Goal: Transaction & Acquisition: Purchase product/service

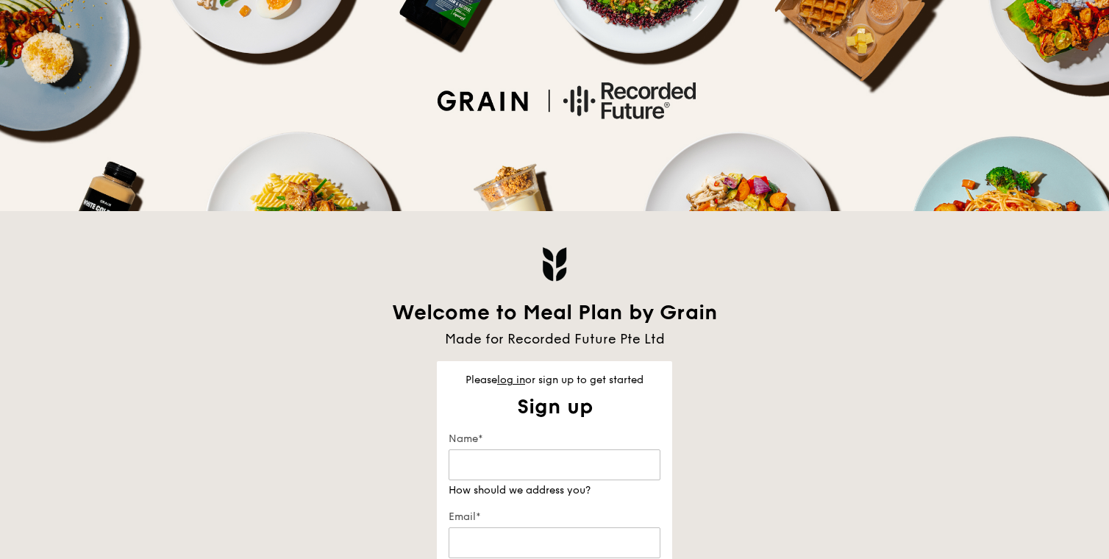
scroll to position [74, 0]
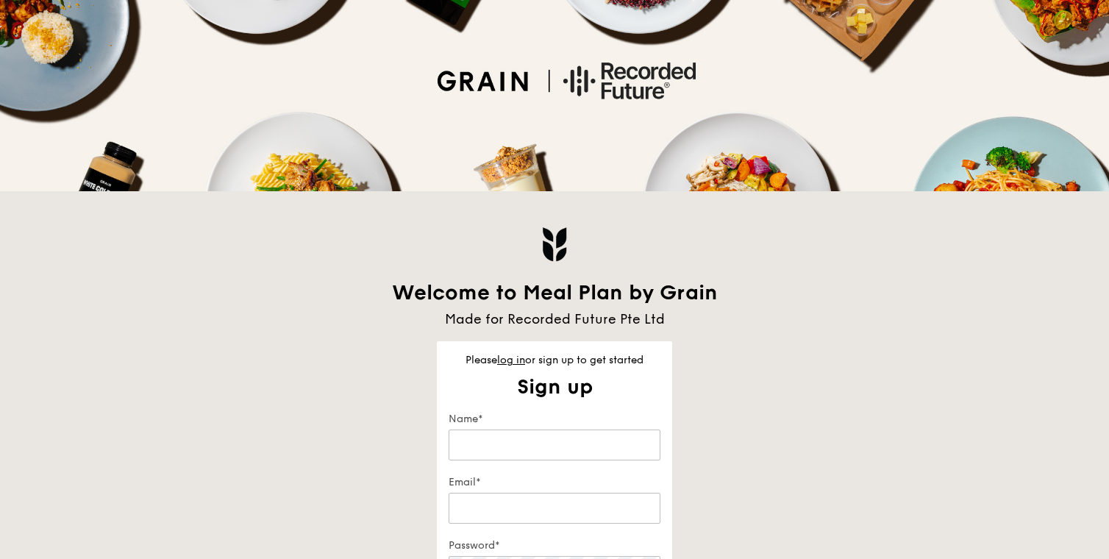
click at [505, 367] on div "Please log in or sign up to get started" at bounding box center [554, 360] width 235 height 15
click at [506, 362] on link "log in" at bounding box center [511, 360] width 28 height 13
click at [498, 435] on input "Email" at bounding box center [555, 445] width 212 height 31
type input "[EMAIL_ADDRESS][DOMAIN_NAME]"
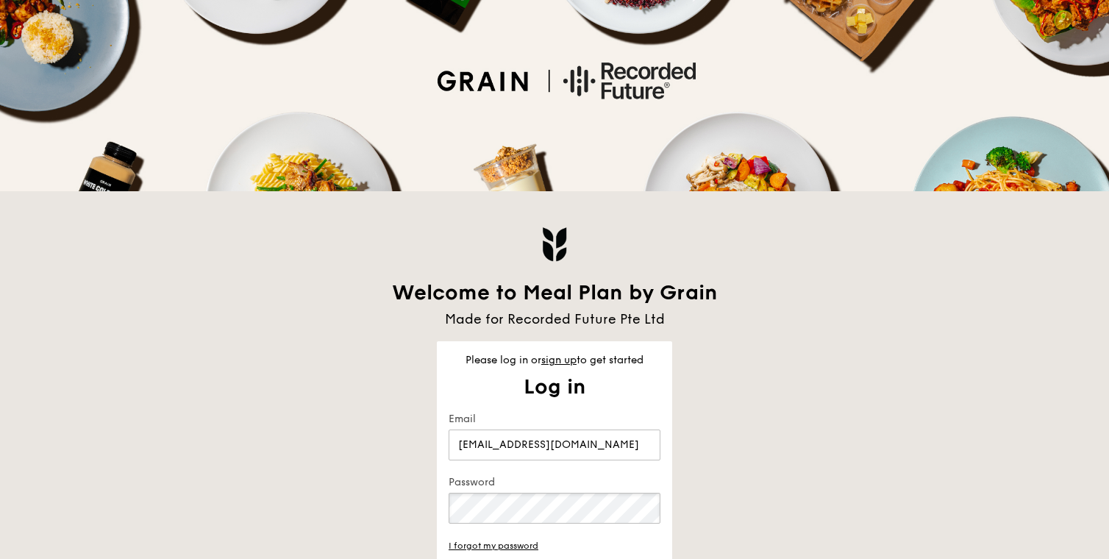
click at [720, 502] on div "Welcome to Meal Plan by Grain Made for Recorded Future Pte Ltd Please log in or…" at bounding box center [555, 421] width 848 height 461
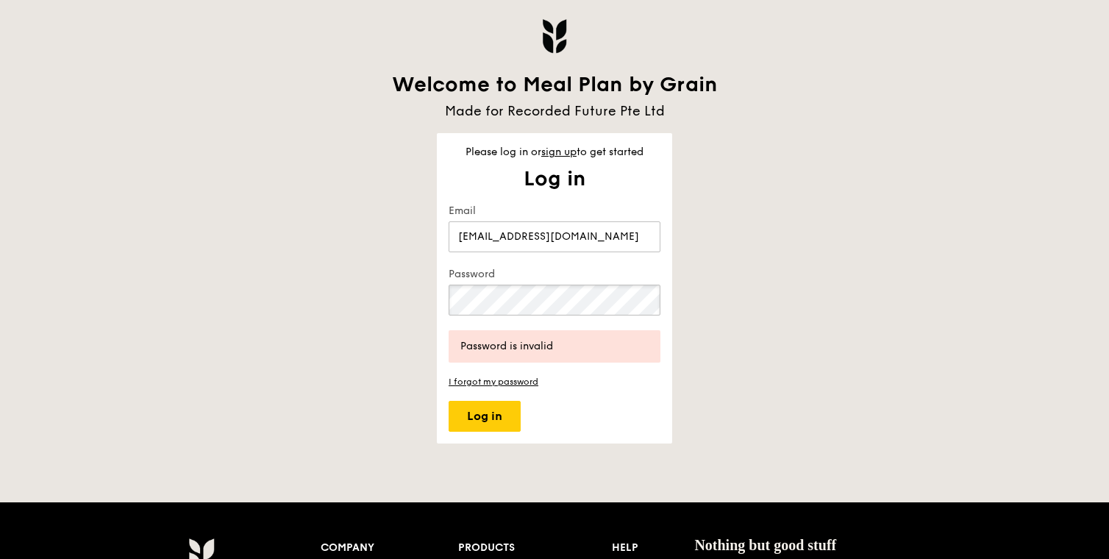
scroll to position [157, 0]
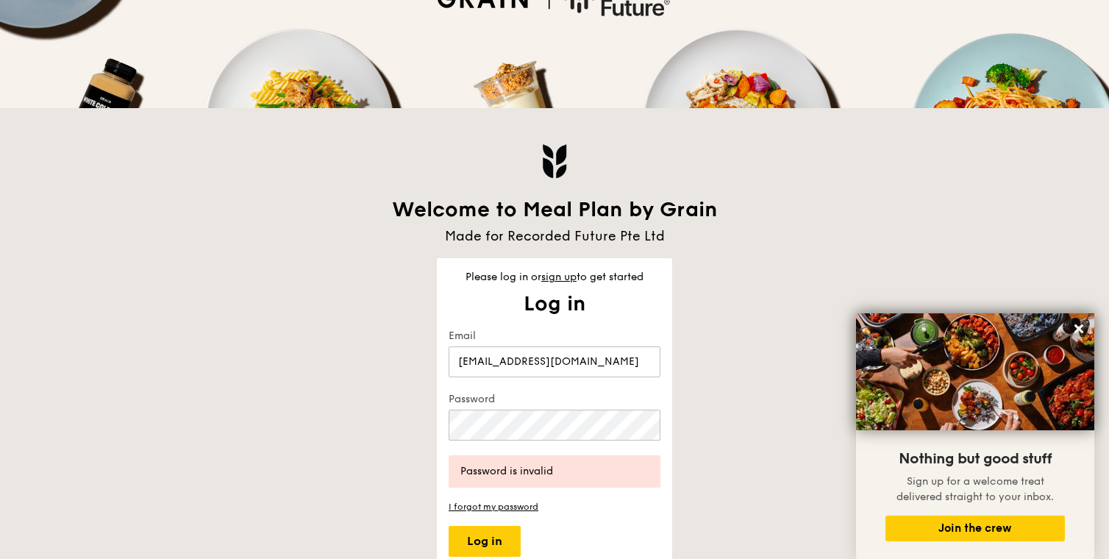
click at [767, 329] on div "Welcome to Meal Plan by Grain Made for Recorded Future Pte Ltd Please log in or…" at bounding box center [555, 338] width 848 height 461
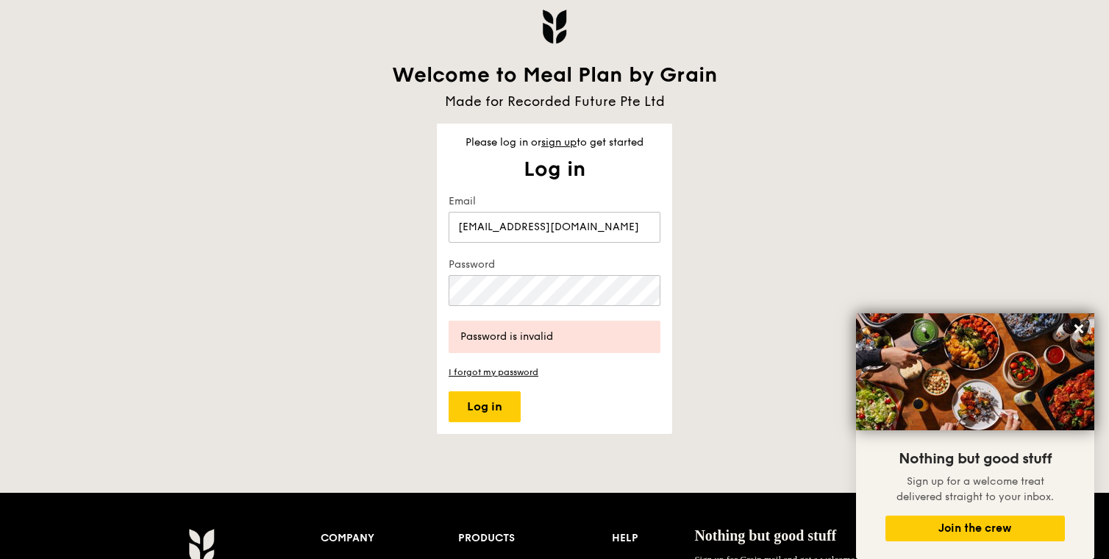
scroll to position [294, 0]
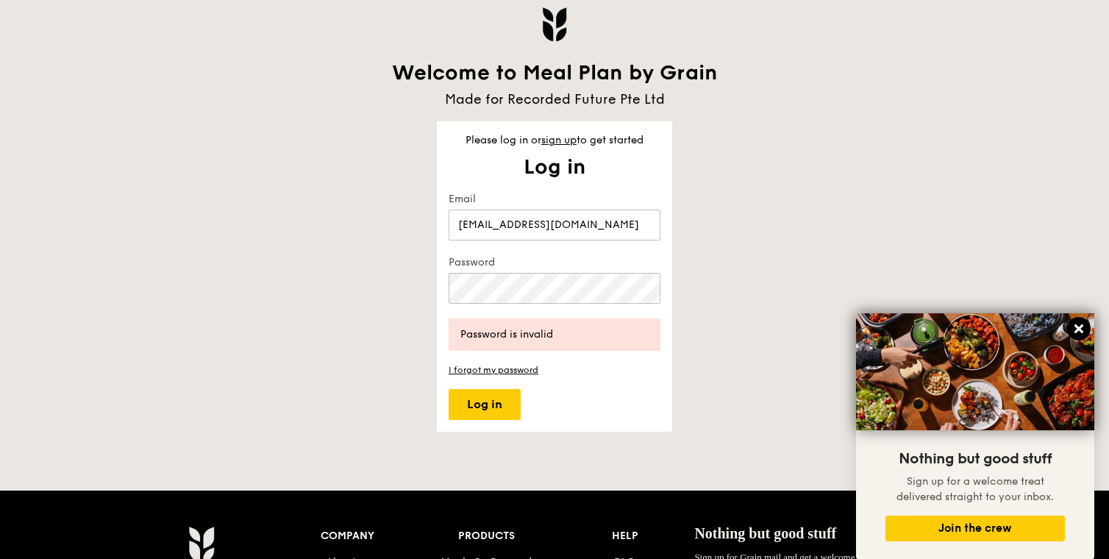
click at [1076, 327] on icon at bounding box center [1079, 328] width 13 height 13
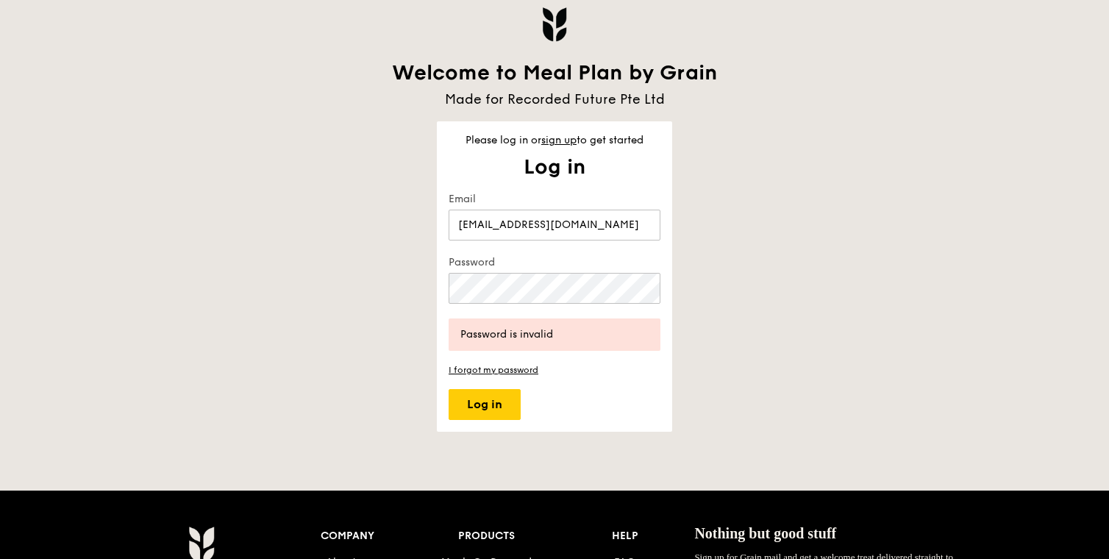
click at [942, 190] on div "Welcome to Meal Plan by Grain Made for Recorded Future Pte Ltd Please log in or…" at bounding box center [555, 201] width 848 height 461
click at [546, 270] on div "Password" at bounding box center [555, 280] width 212 height 51
click at [284, 286] on div "Welcome to Meal Plan by Grain Made for Recorded Future Pte Ltd Please log in or…" at bounding box center [555, 201] width 848 height 461
click at [644, 289] on keeper-lock "Open Keeper Popup" at bounding box center [643, 289] width 18 height 18
click at [682, 278] on div "Welcome to Meal Plan by Grain Made for Recorded Future Pte Ltd Please log in or…" at bounding box center [555, 201] width 848 height 461
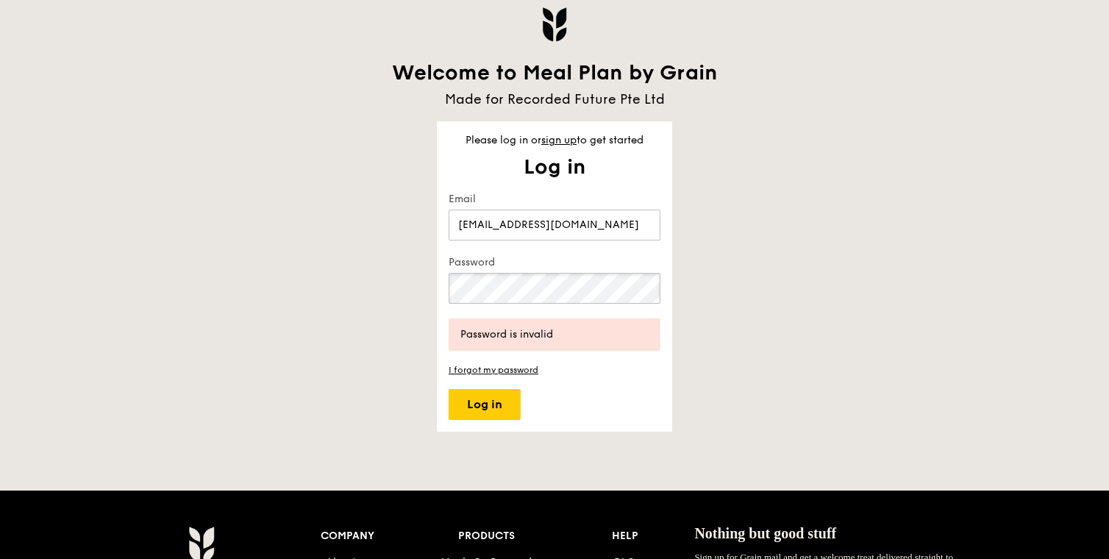
click at [439, 294] on div "Welcome back. We missed you. New user? Create a new account instead. Email pimp…" at bounding box center [554, 306] width 235 height 228
click at [449, 389] on button "Log in" at bounding box center [485, 404] width 72 height 31
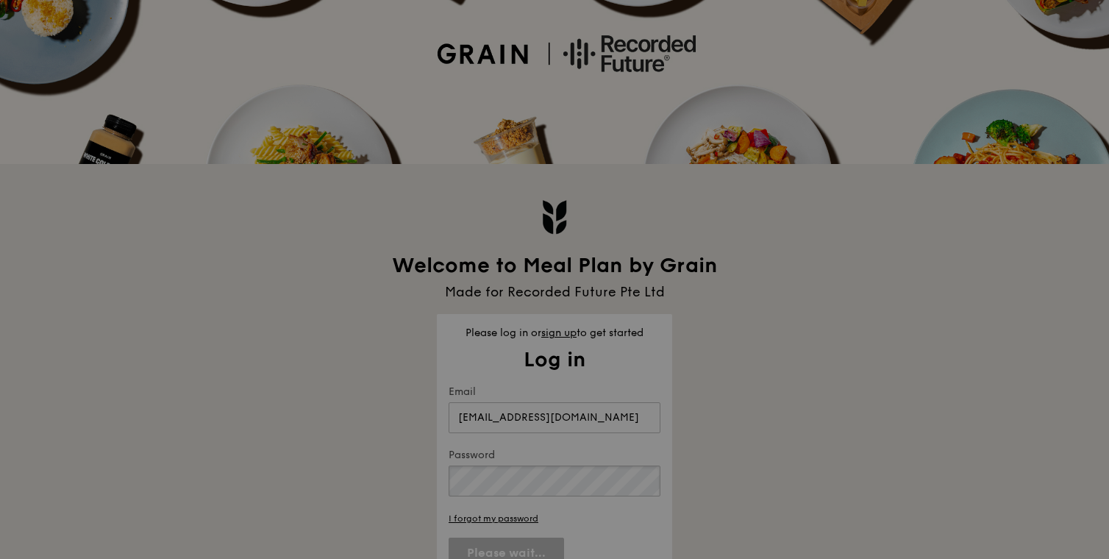
scroll to position [152, 0]
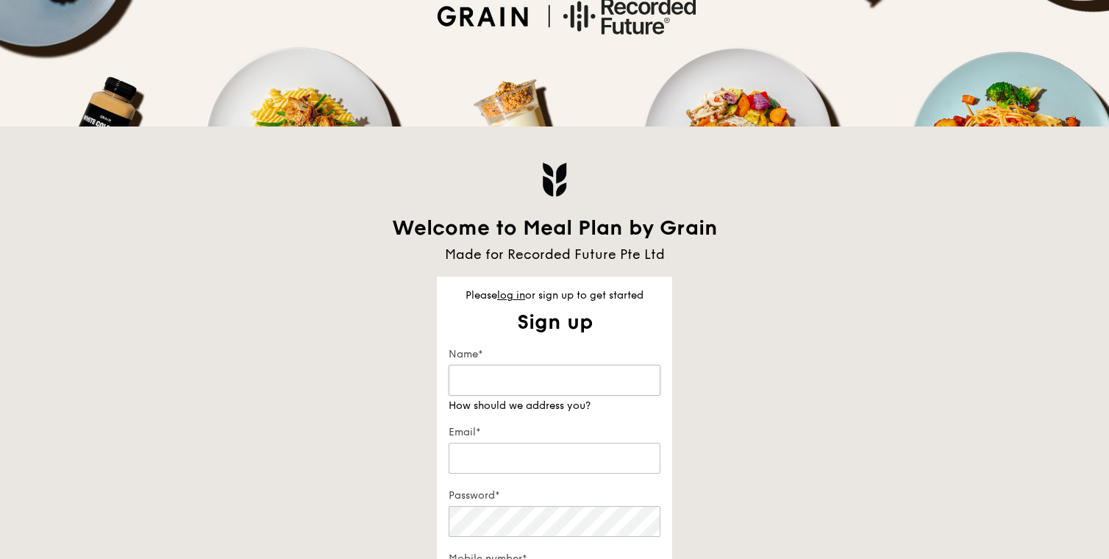
click at [555, 365] on input "Name*" at bounding box center [555, 380] width 212 height 31
click at [515, 296] on link "log in" at bounding box center [511, 295] width 28 height 13
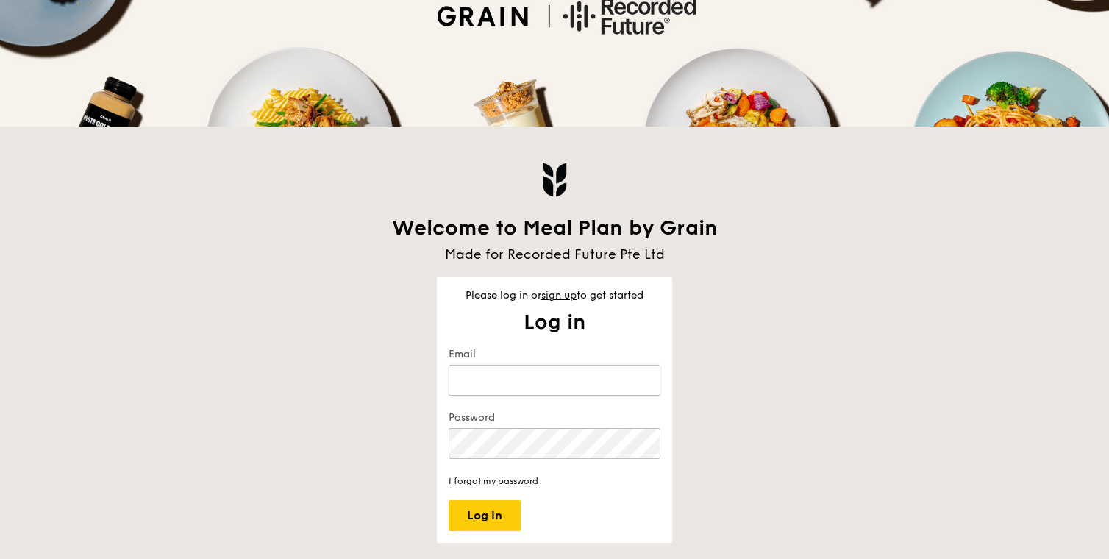
click at [501, 371] on input "Email" at bounding box center [555, 380] width 212 height 31
type input "[EMAIL_ADDRESS][DOMAIN_NAME]"
click at [449, 500] on button "Log in" at bounding box center [485, 515] width 72 height 31
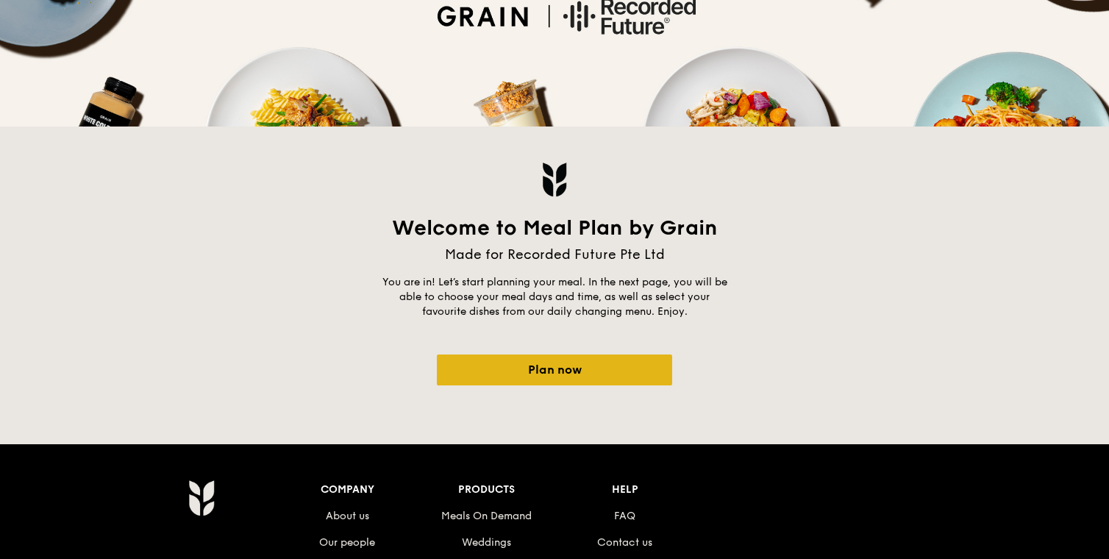
click at [581, 361] on link "Plan now" at bounding box center [554, 370] width 235 height 31
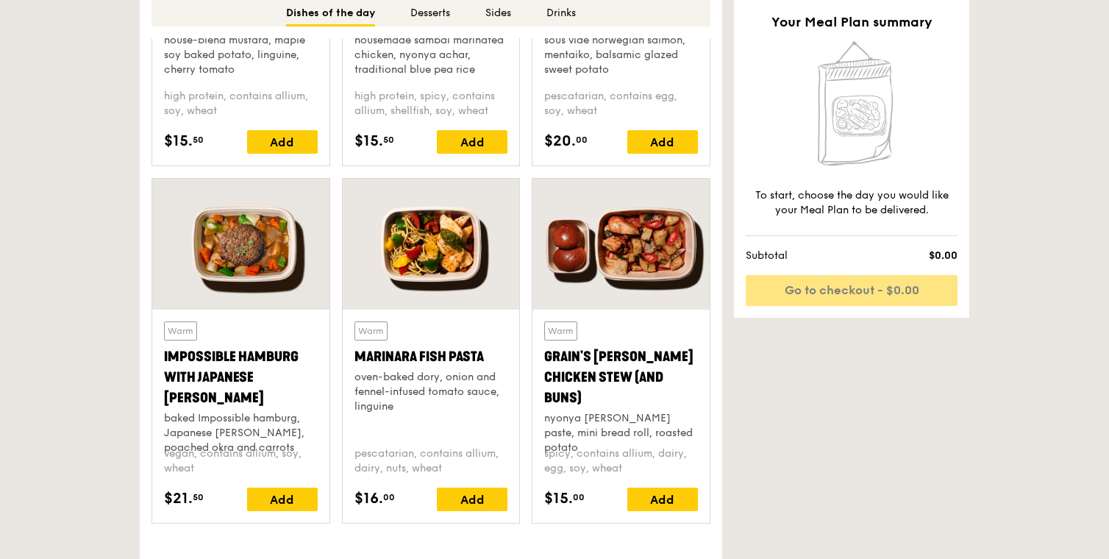
scroll to position [1261, 0]
click at [686, 295] on div at bounding box center [621, 245] width 177 height 131
click at [442, 283] on div at bounding box center [431, 245] width 177 height 131
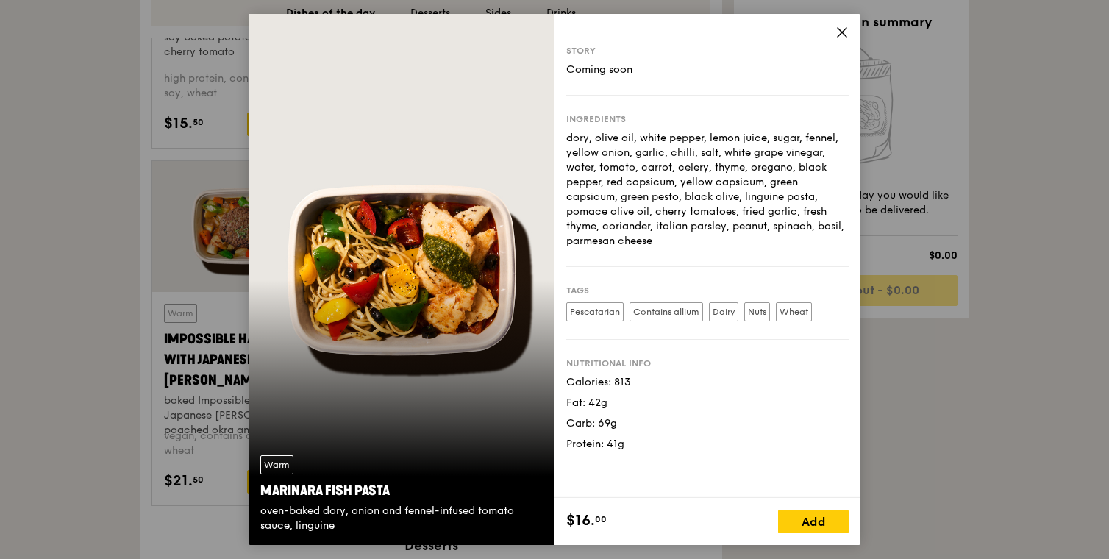
scroll to position [1285, 0]
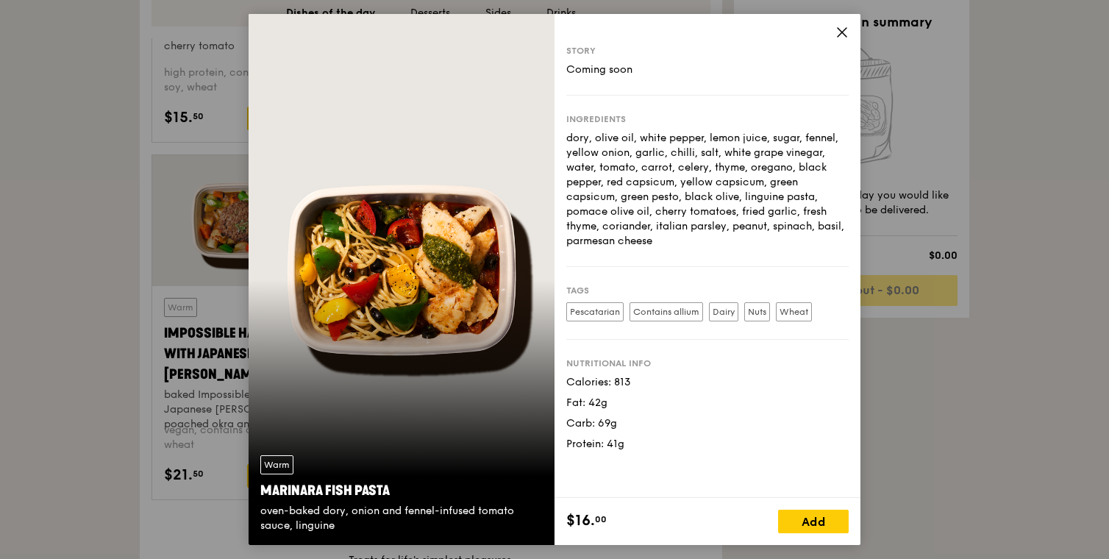
click at [814, 418] on div "Carb: 69g" at bounding box center [707, 423] width 283 height 15
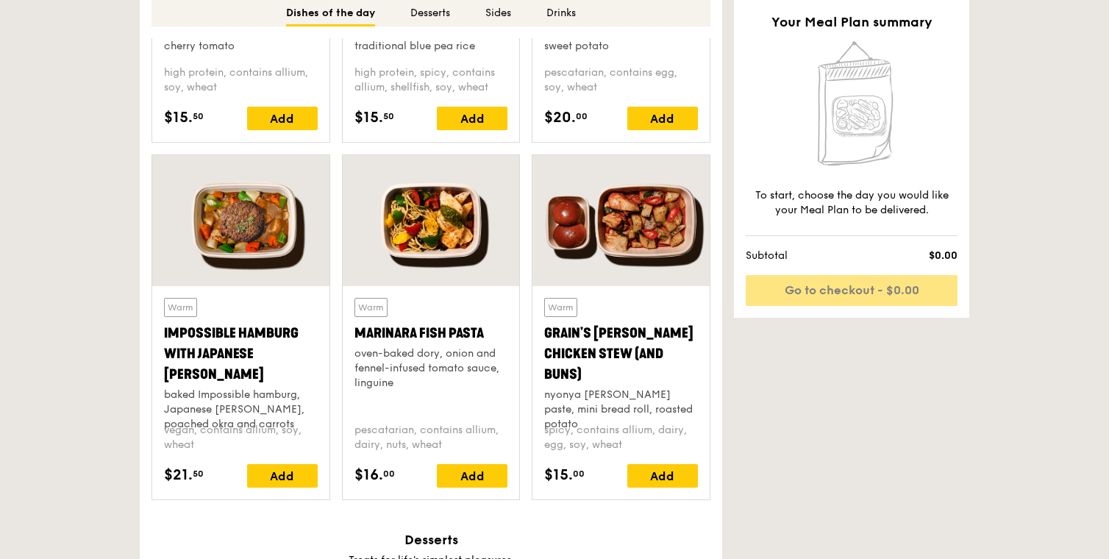
click at [232, 238] on div at bounding box center [240, 220] width 177 height 131
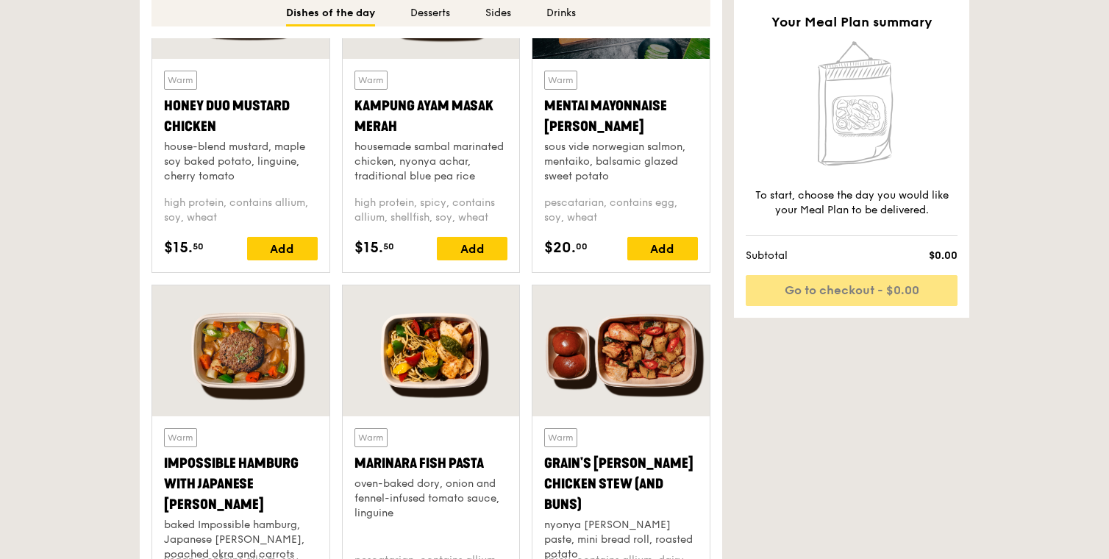
scroll to position [939, 0]
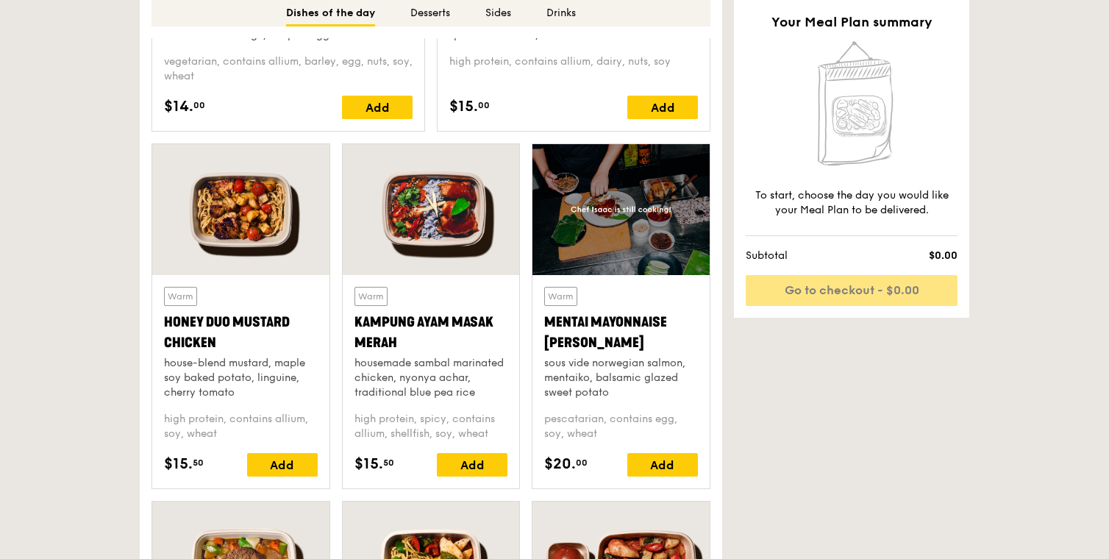
click at [476, 255] on div at bounding box center [431, 209] width 177 height 131
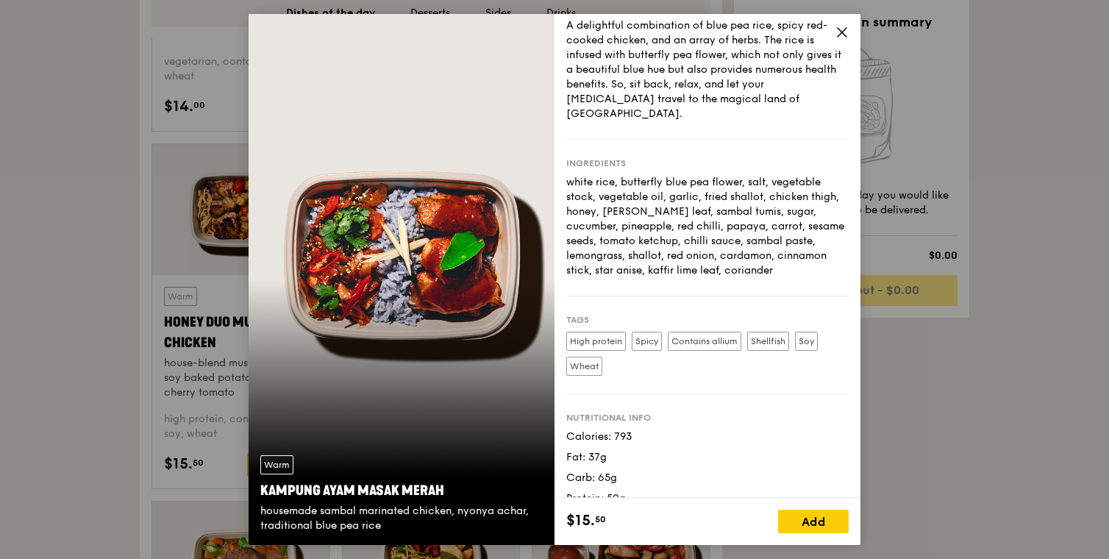
scroll to position [49, 0]
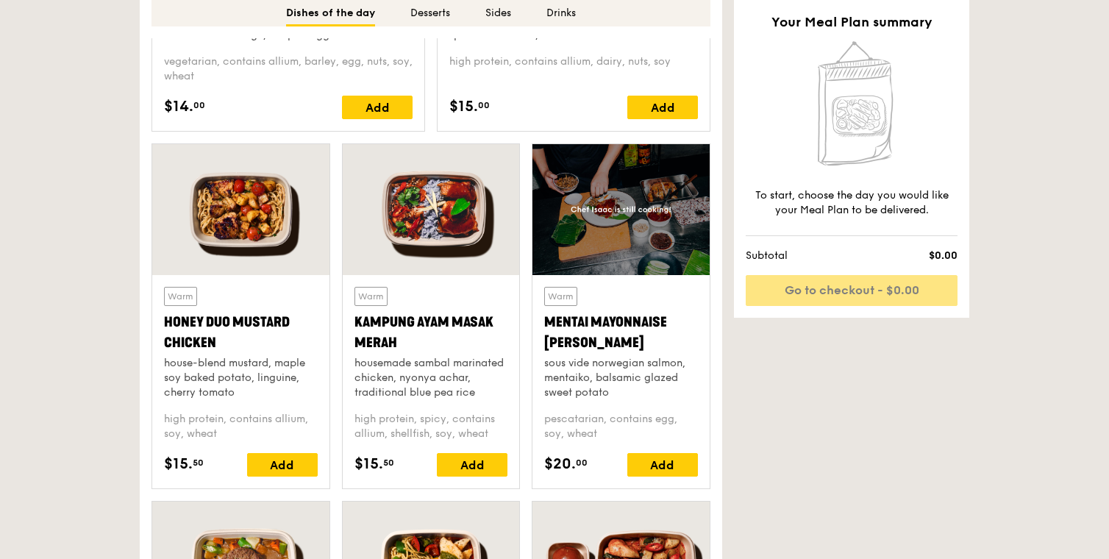
click at [600, 214] on div at bounding box center [621, 209] width 177 height 131
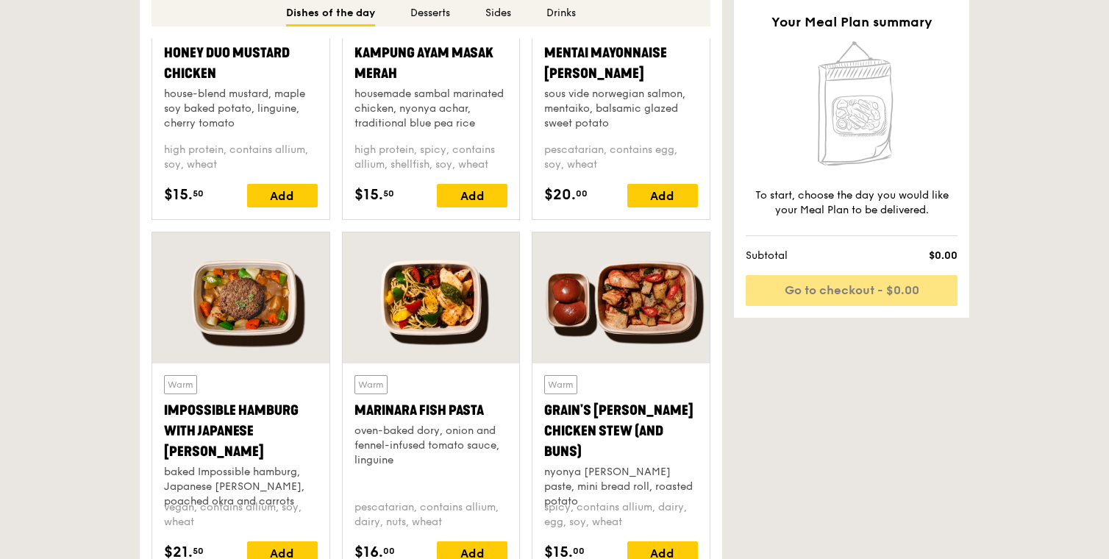
scroll to position [1101, 0]
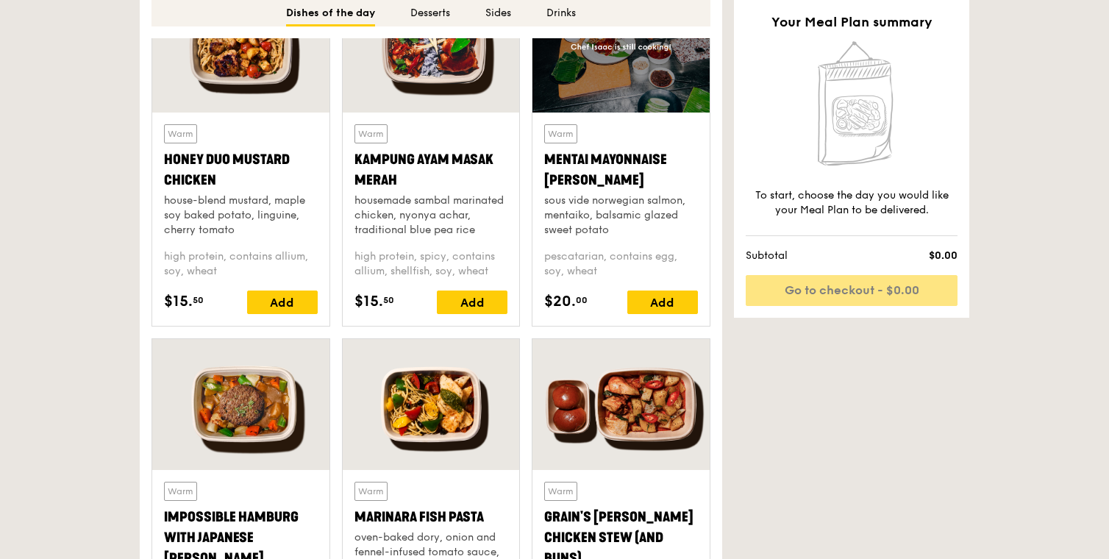
click at [427, 90] on div at bounding box center [431, 47] width 177 height 131
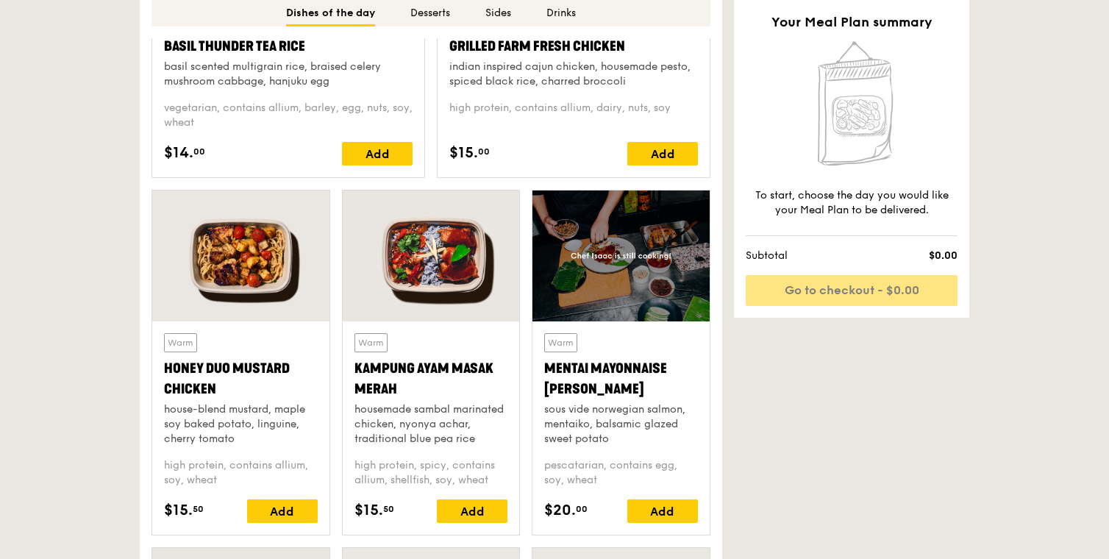
scroll to position [1026, 0]
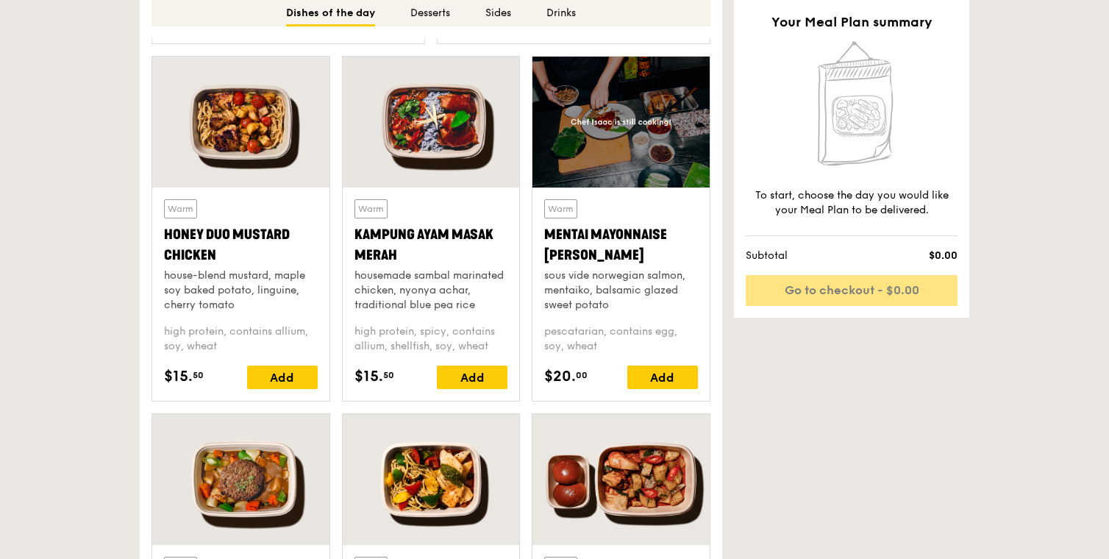
click at [453, 155] on div at bounding box center [431, 122] width 177 height 131
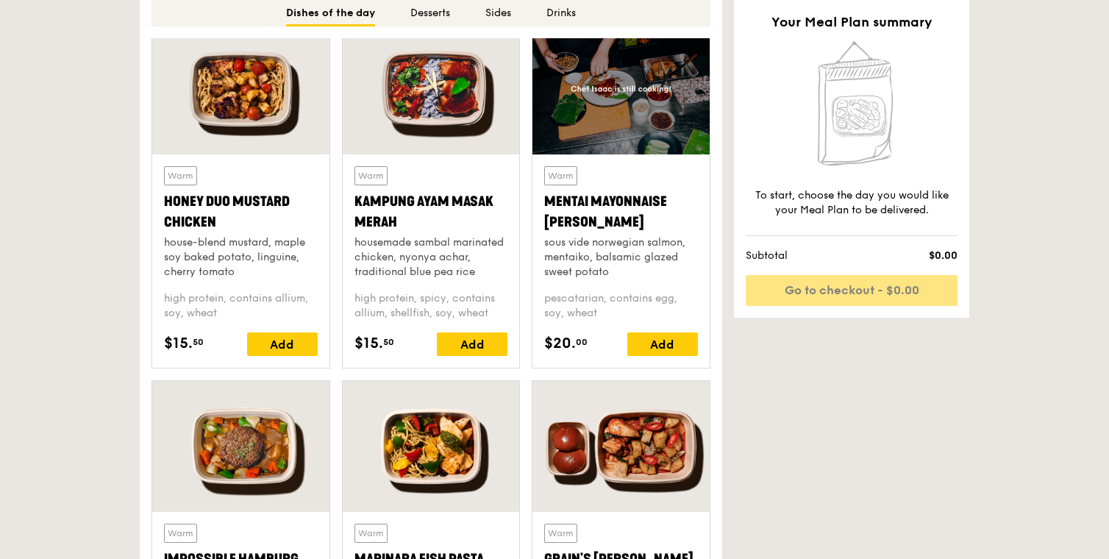
scroll to position [1134, 0]
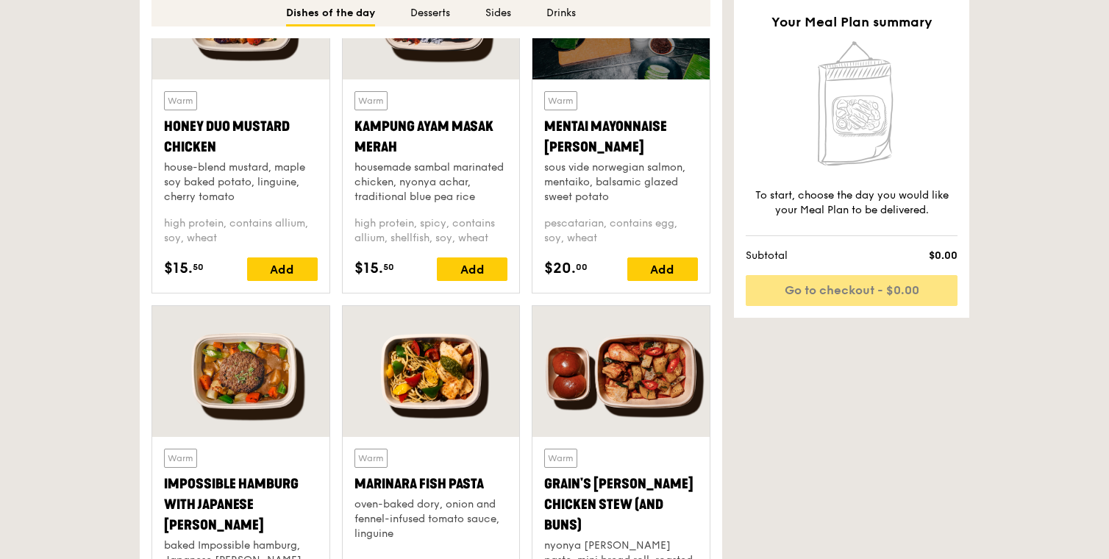
click at [593, 394] on div at bounding box center [621, 371] width 177 height 131
click at [395, 375] on div at bounding box center [431, 371] width 177 height 131
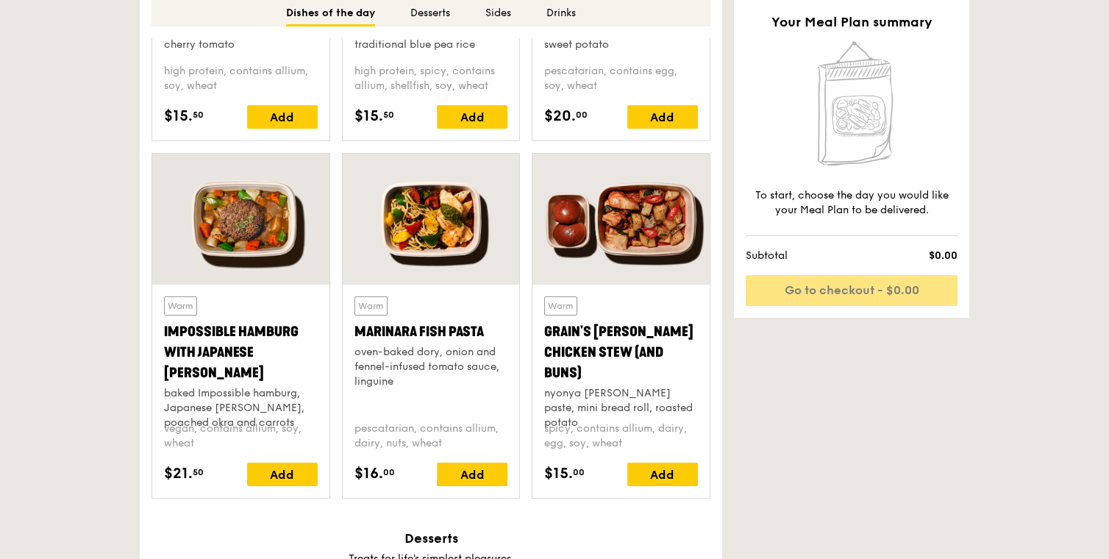
scroll to position [1389, 0]
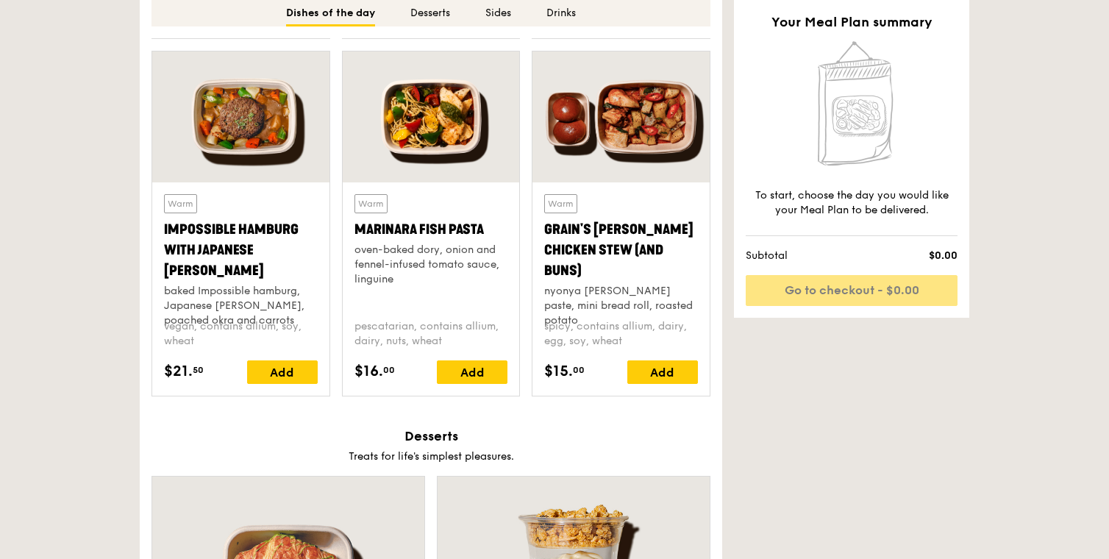
click at [280, 149] on div at bounding box center [240, 116] width 177 height 131
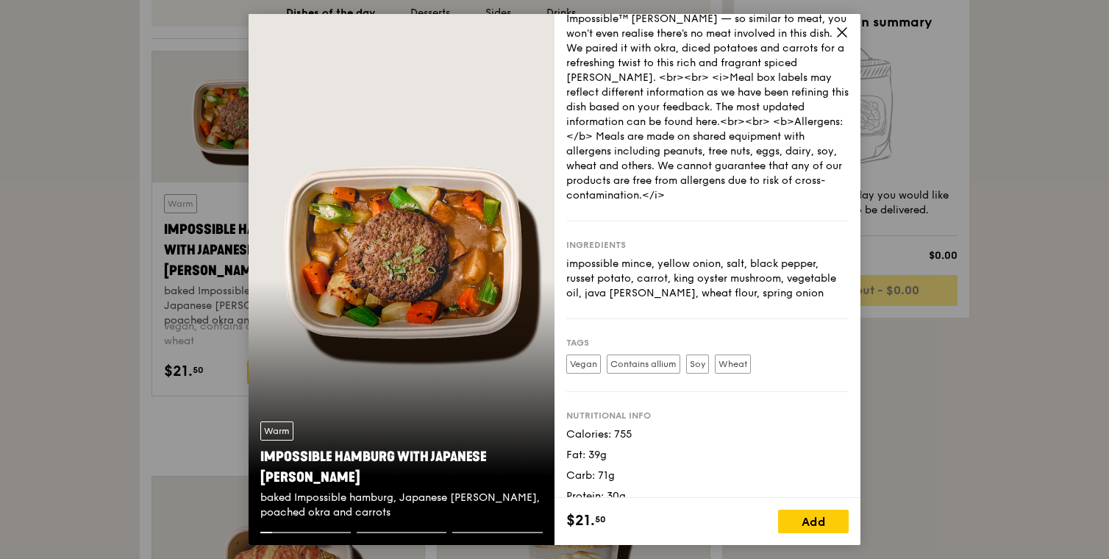
scroll to position [98, 0]
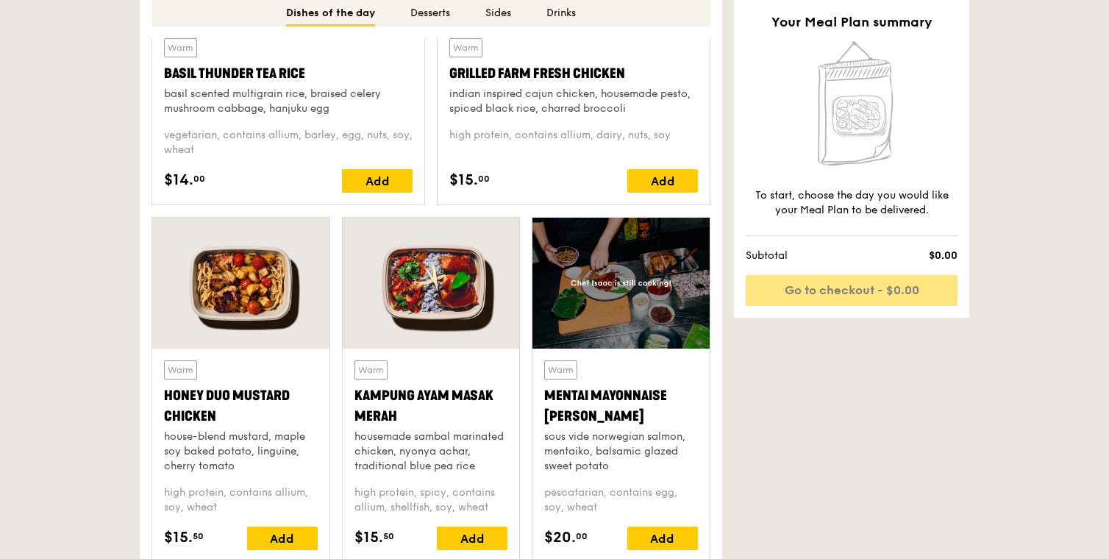
click at [628, 247] on div at bounding box center [621, 283] width 177 height 131
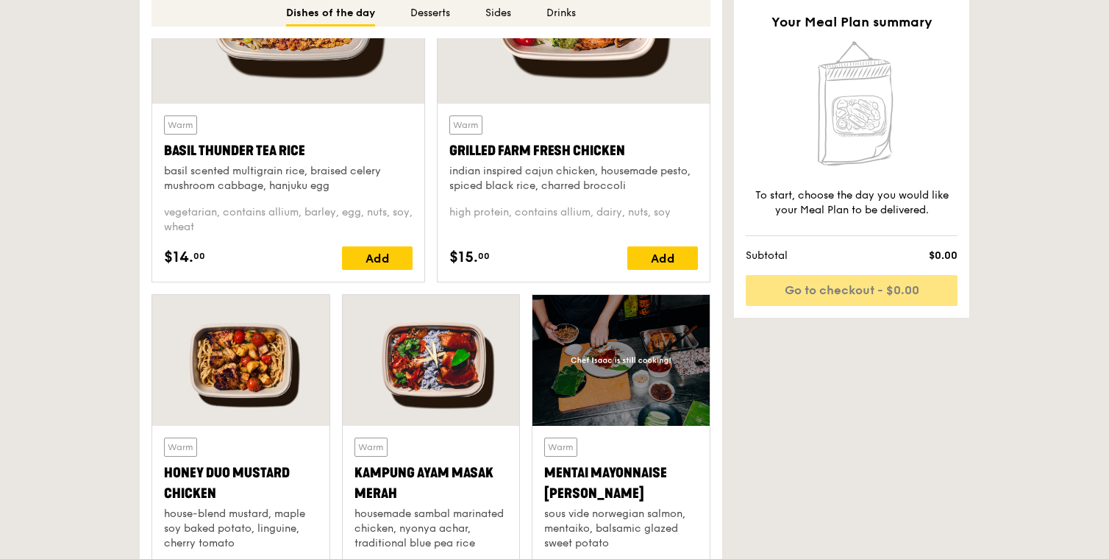
scroll to position [779, 0]
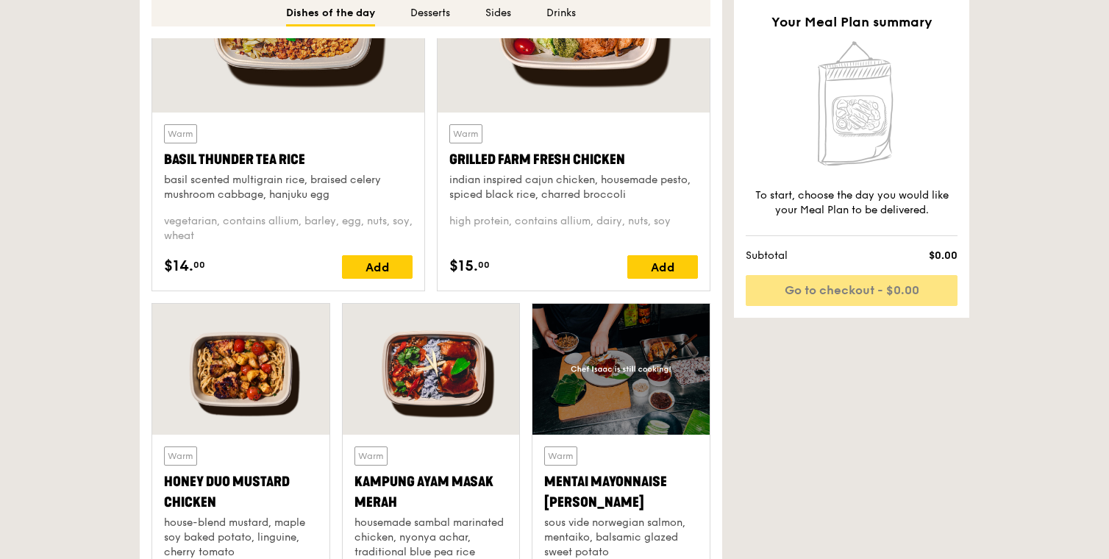
click at [600, 57] on div at bounding box center [574, 12] width 272 height 201
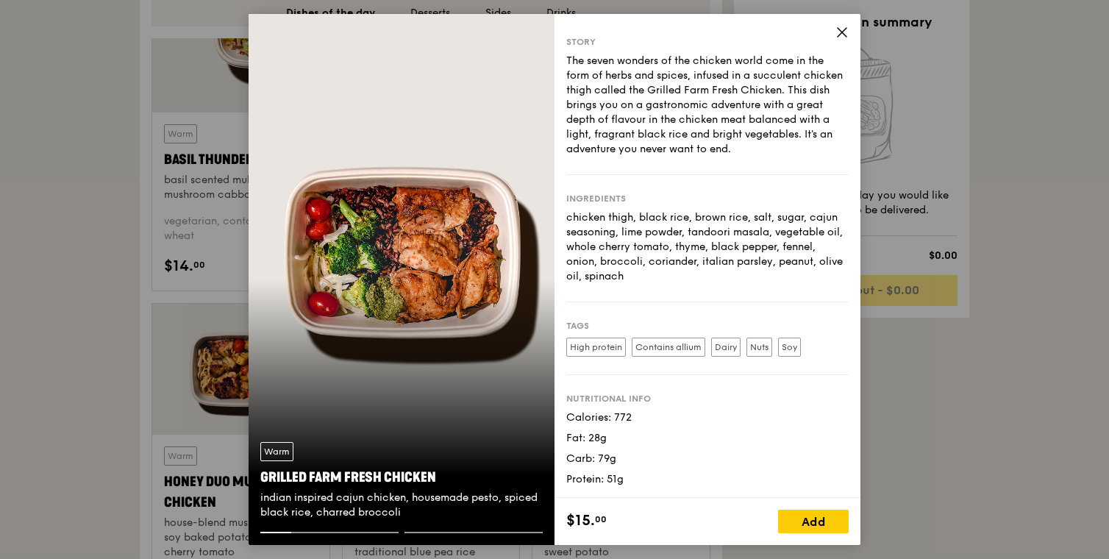
scroll to position [10, 0]
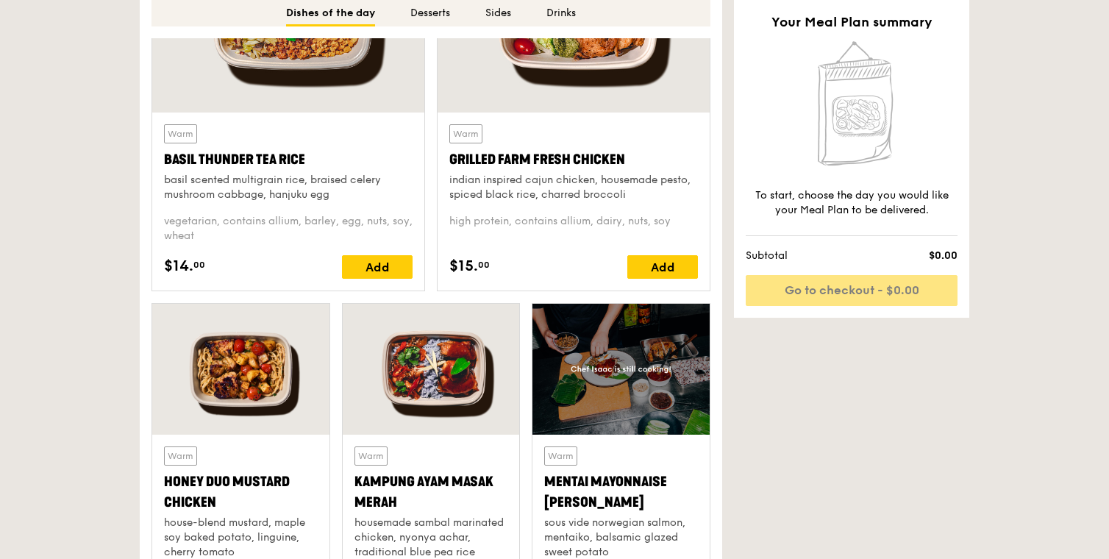
click at [372, 62] on div at bounding box center [288, 12] width 272 height 201
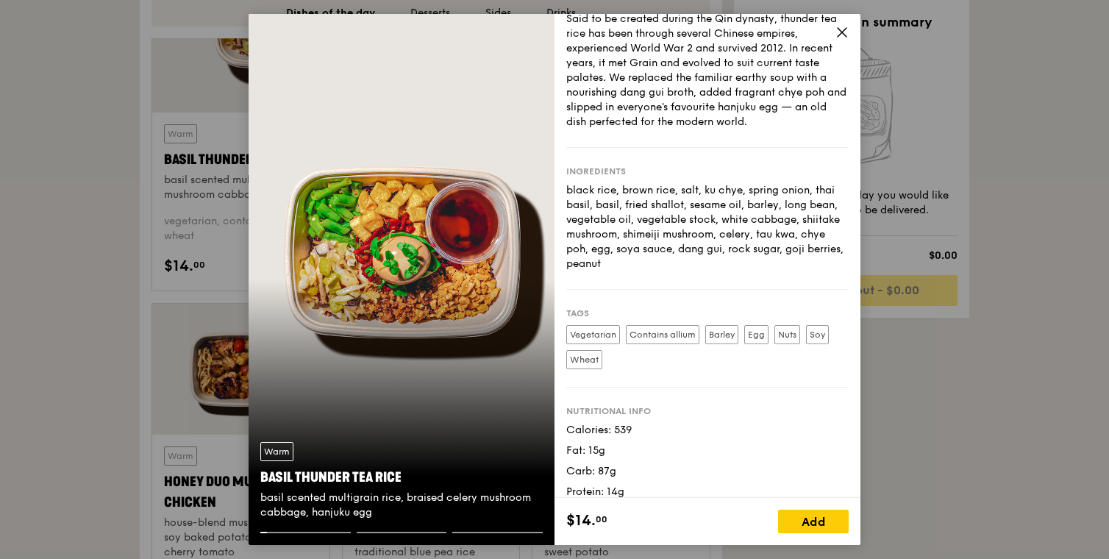
scroll to position [64, 0]
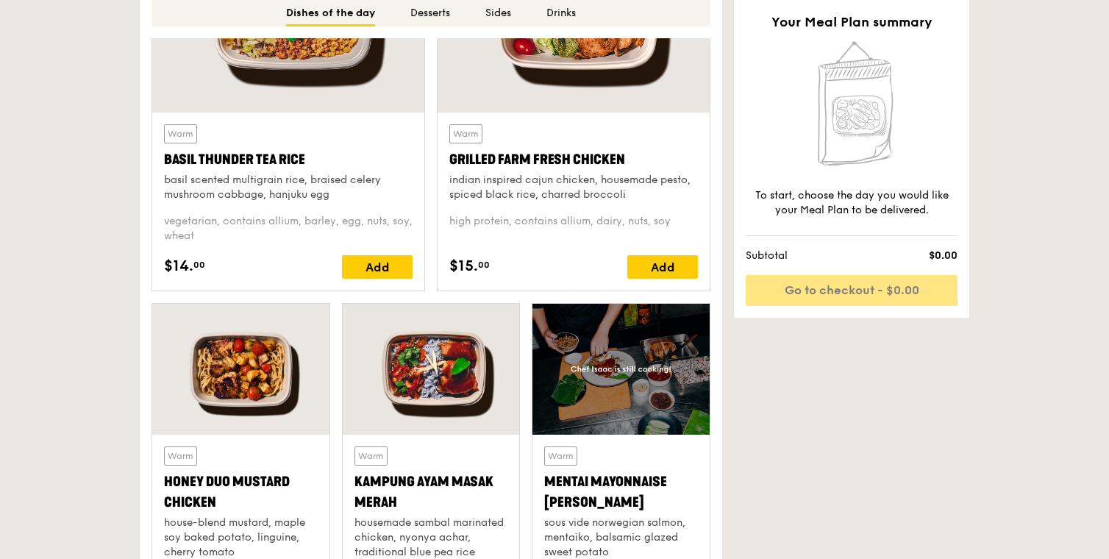
click at [301, 347] on div at bounding box center [240, 369] width 177 height 131
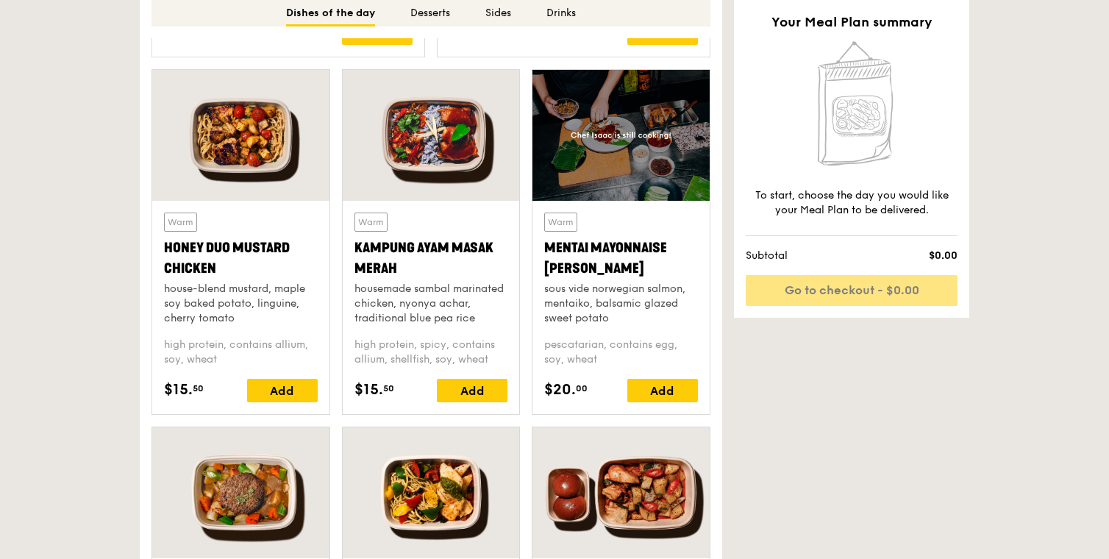
scroll to position [1020, 0]
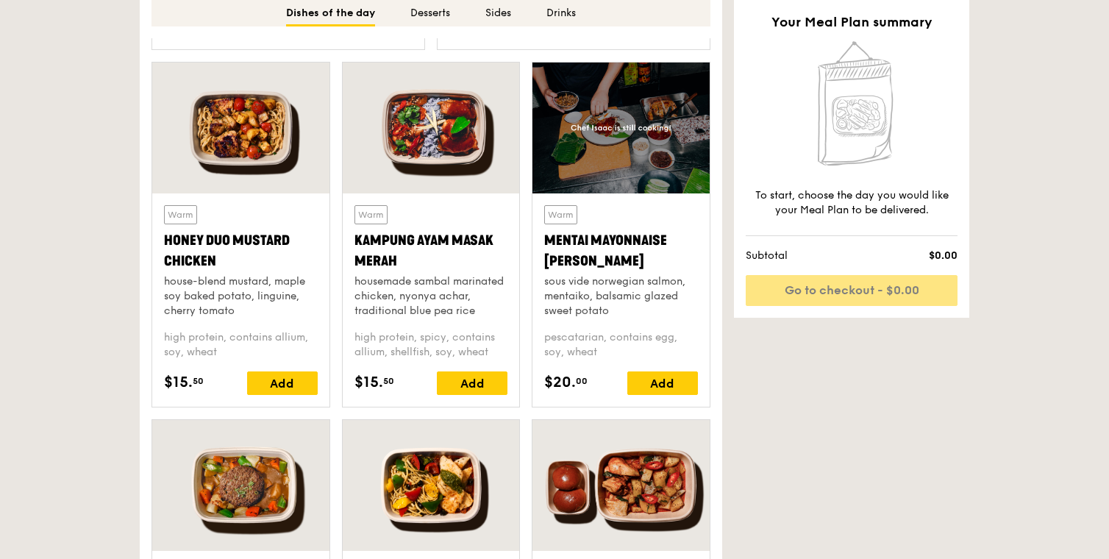
click at [647, 192] on div at bounding box center [621, 128] width 177 height 131
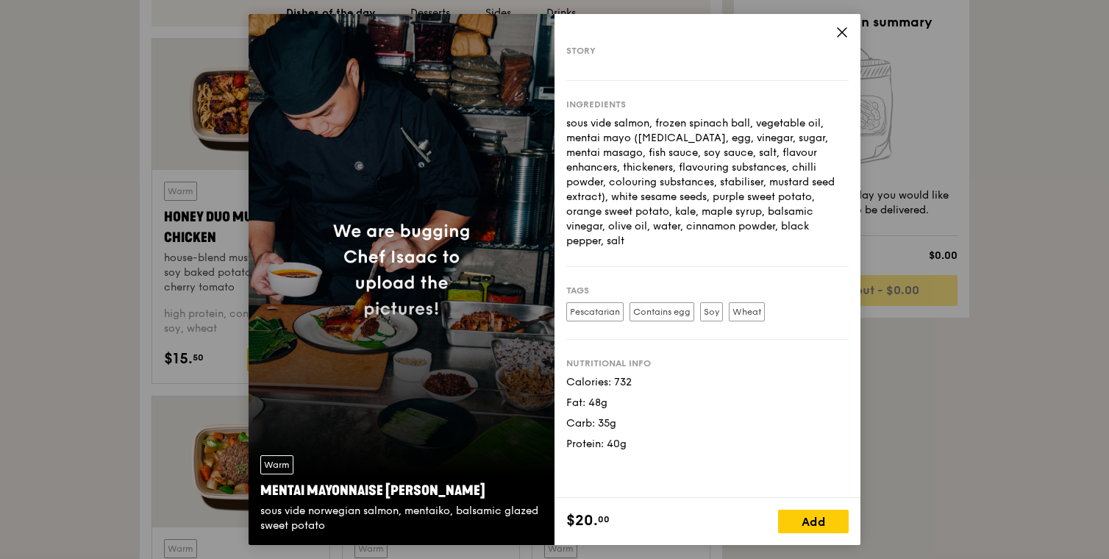
scroll to position [1048, 0]
drag, startPoint x: 945, startPoint y: 417, endPoint x: 864, endPoint y: 386, distance: 87.3
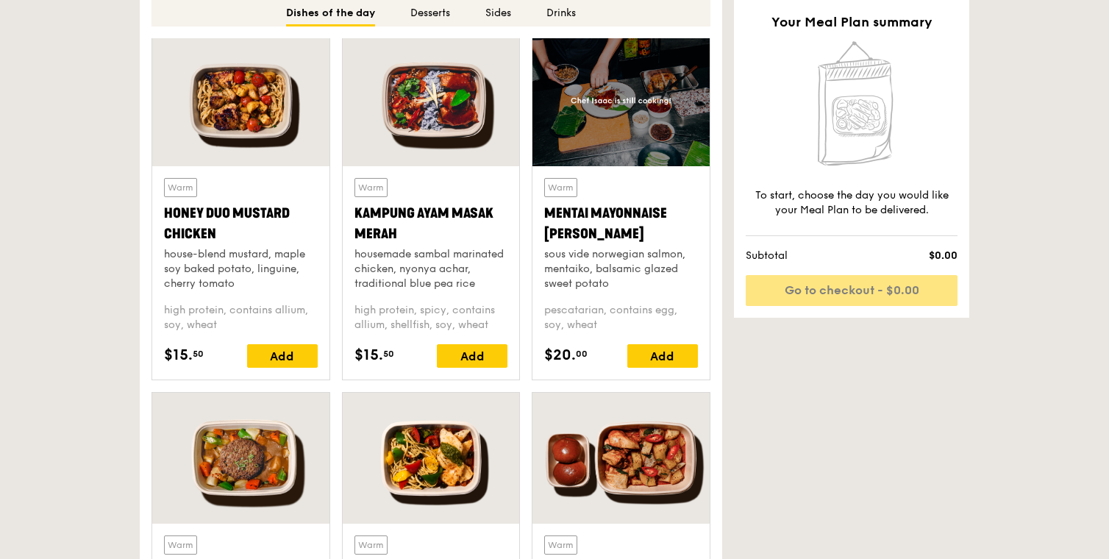
click at [385, 77] on div at bounding box center [431, 100] width 177 height 131
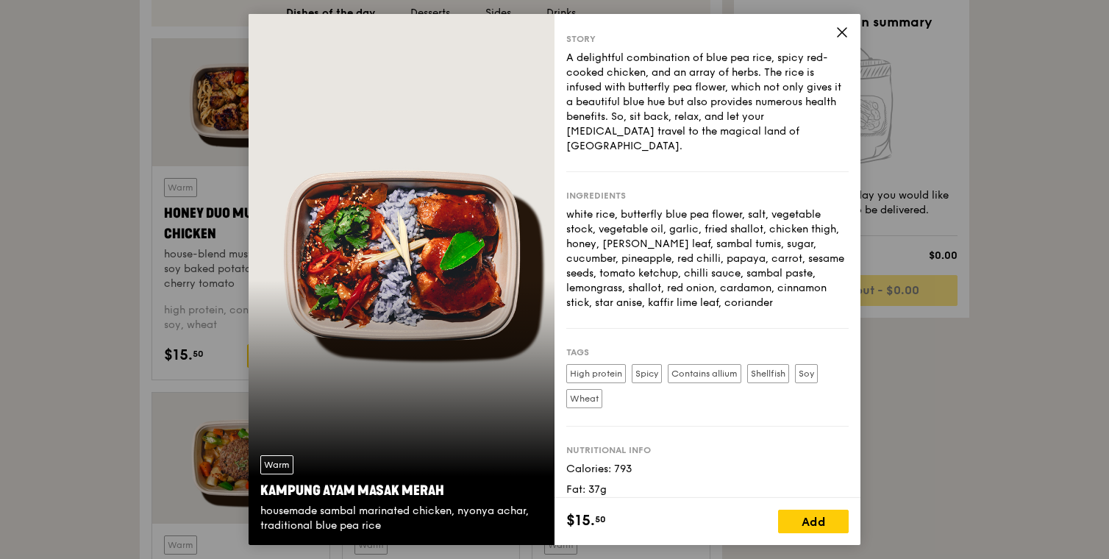
scroll to position [49, 0]
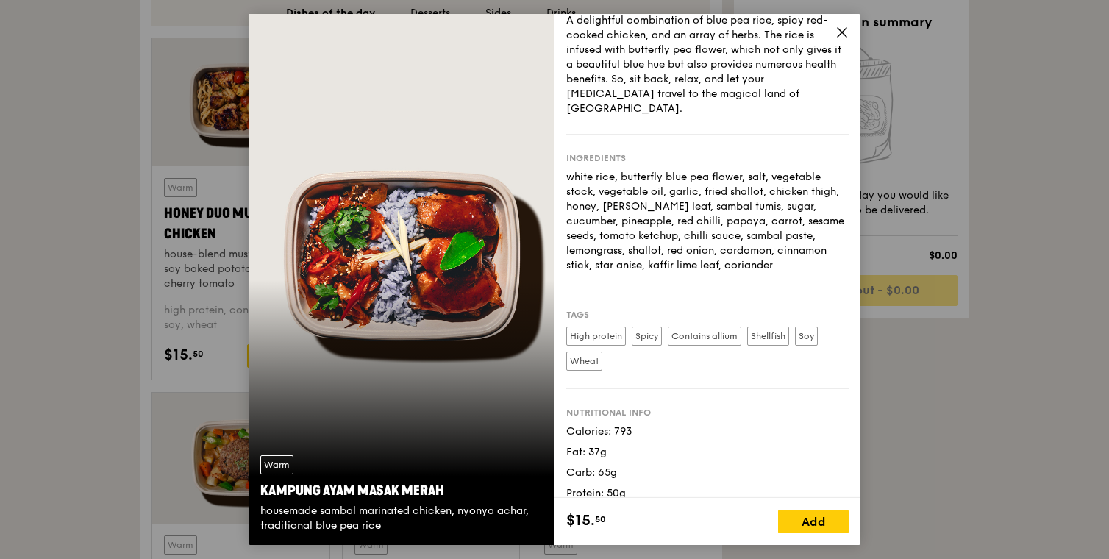
drag, startPoint x: 919, startPoint y: 422, endPoint x: 887, endPoint y: 427, distance: 31.9
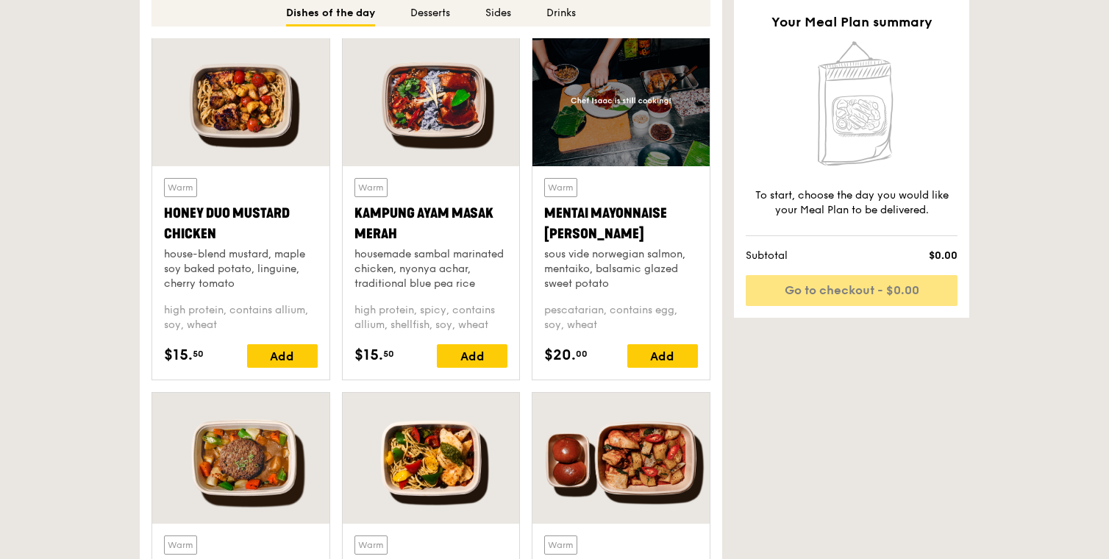
click at [661, 427] on div at bounding box center [621, 458] width 177 height 131
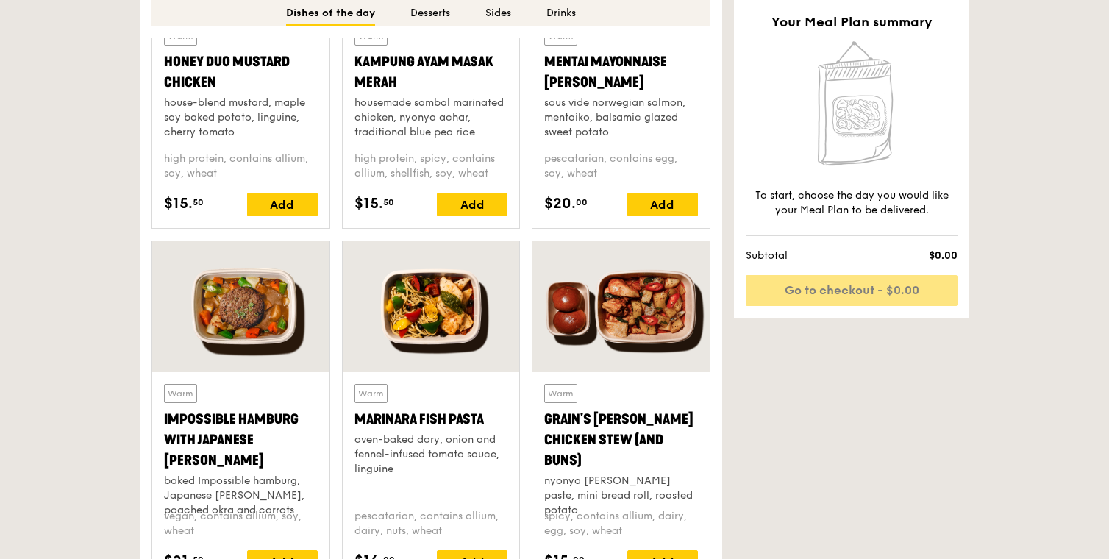
scroll to position [1204, 0]
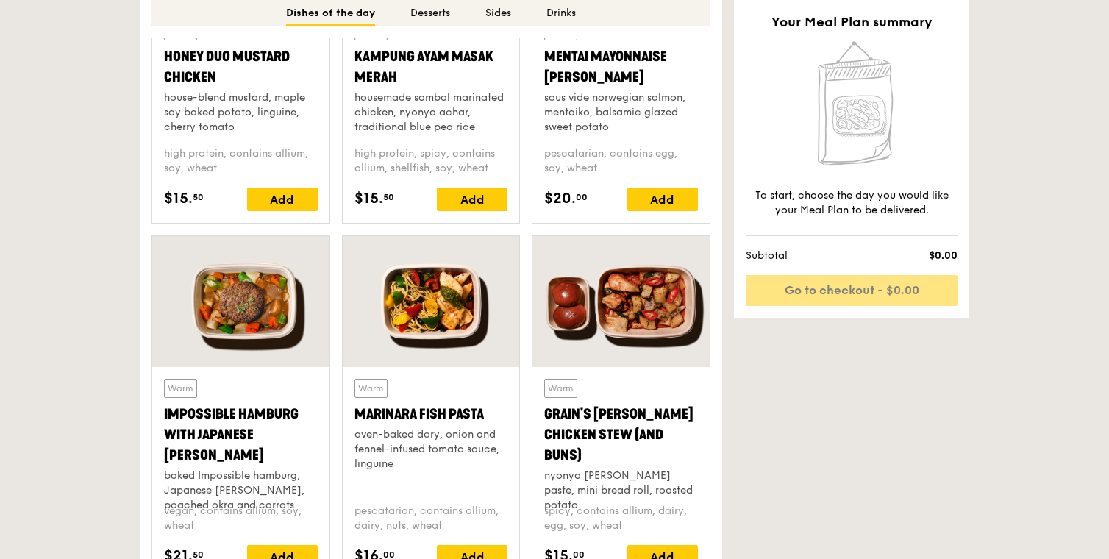
click at [649, 348] on div at bounding box center [621, 301] width 177 height 131
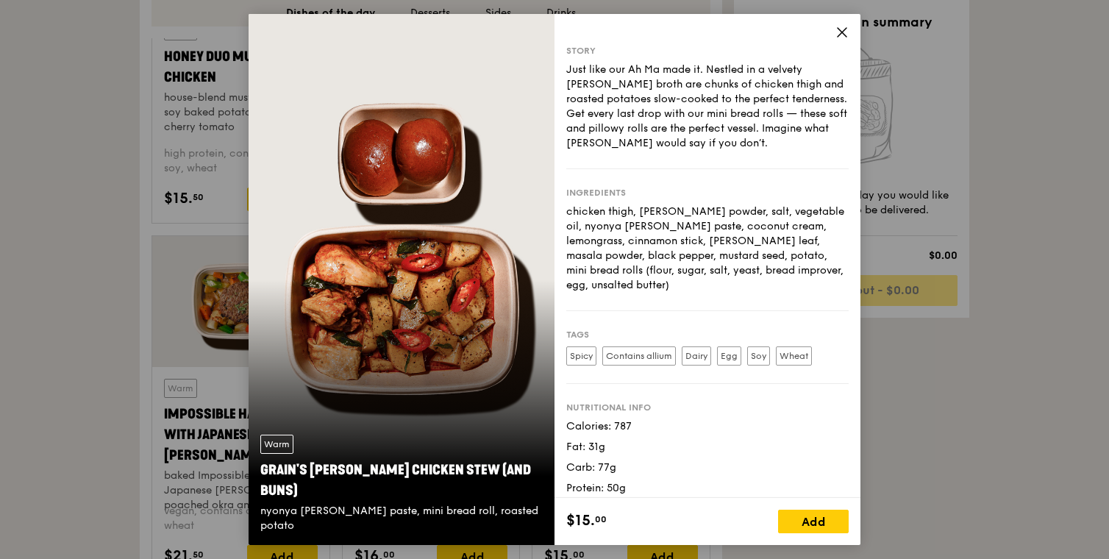
click at [836, 543] on div "$15. 00 Add" at bounding box center [708, 521] width 306 height 47
click at [830, 520] on div "Add" at bounding box center [813, 522] width 71 height 24
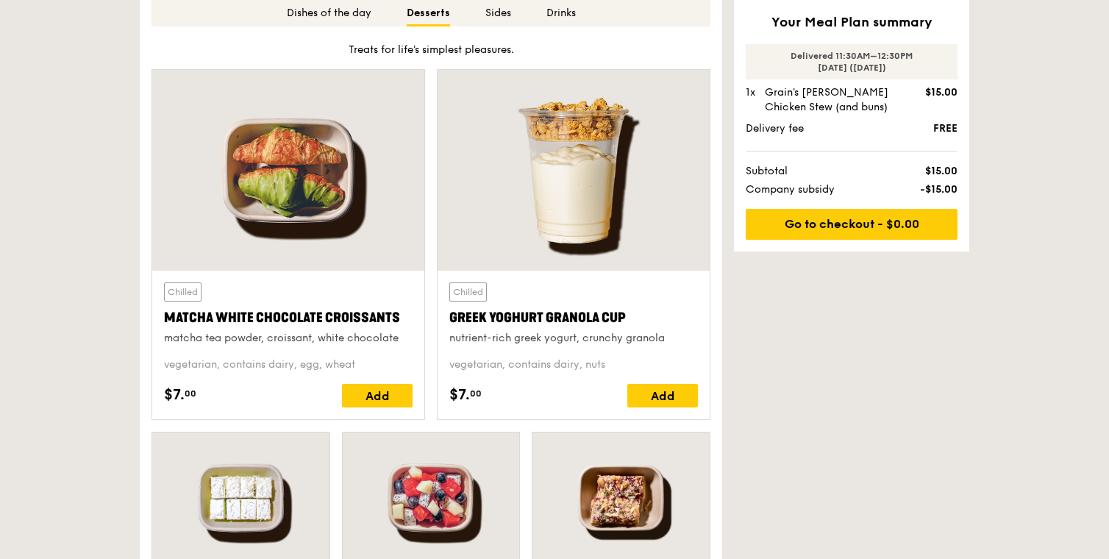
scroll to position [1749, 0]
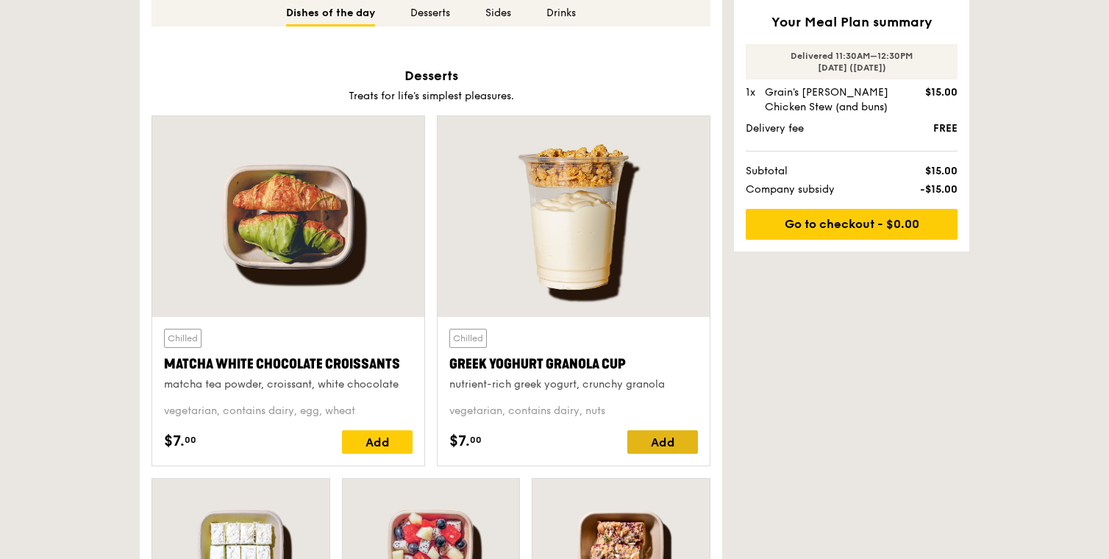
click at [647, 437] on div "Add" at bounding box center [663, 442] width 71 height 24
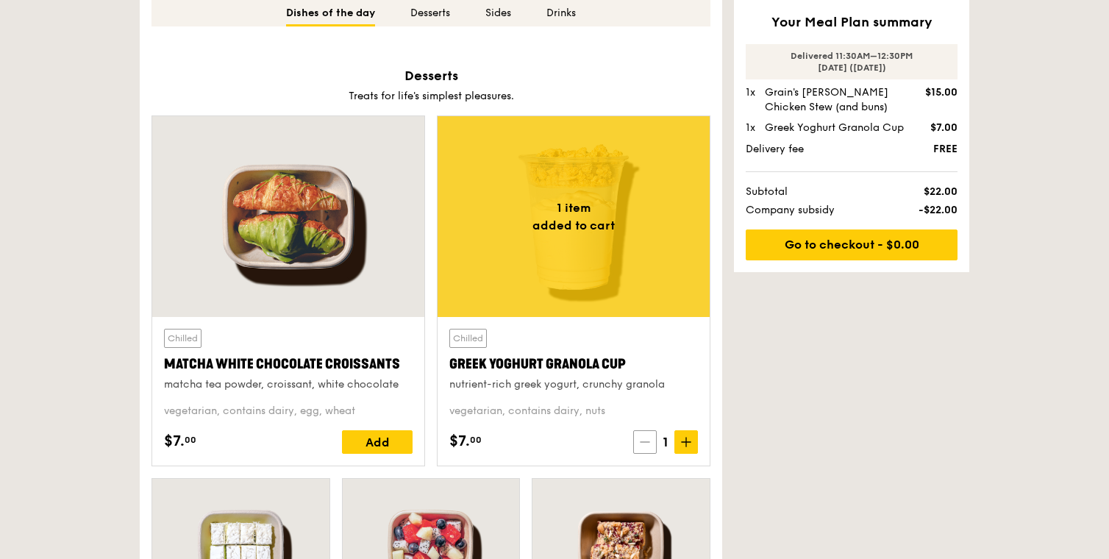
click at [644, 440] on icon at bounding box center [645, 442] width 10 height 10
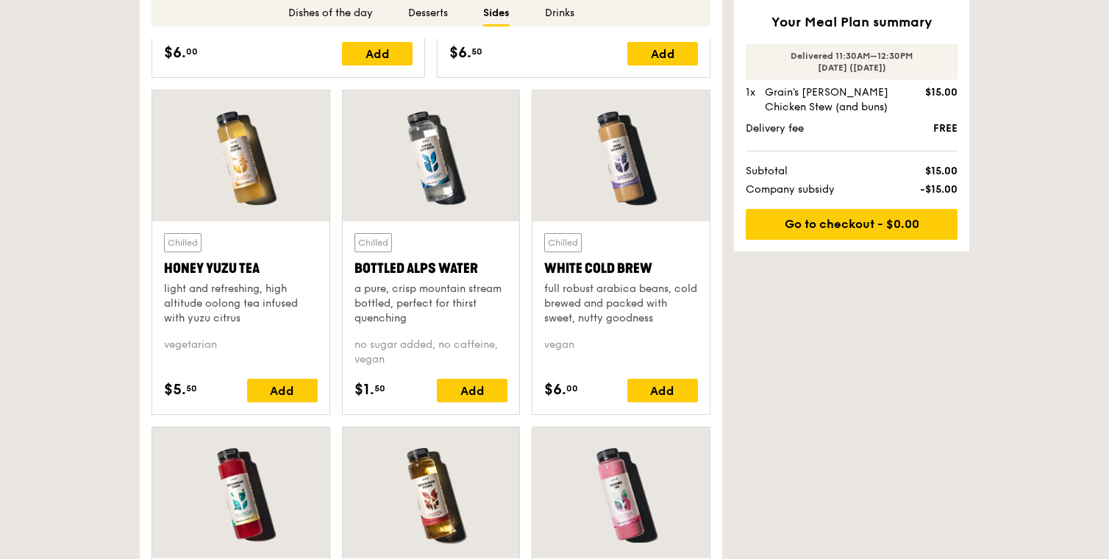
scroll to position [3692, 0]
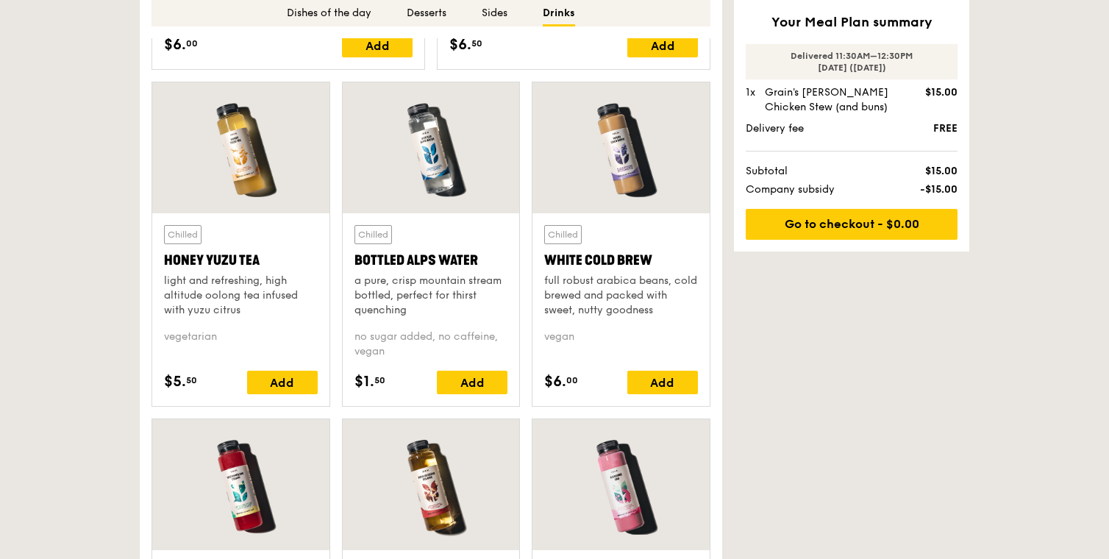
click at [675, 157] on div at bounding box center [621, 147] width 177 height 131
click at [675, 378] on div "Add" at bounding box center [663, 383] width 71 height 24
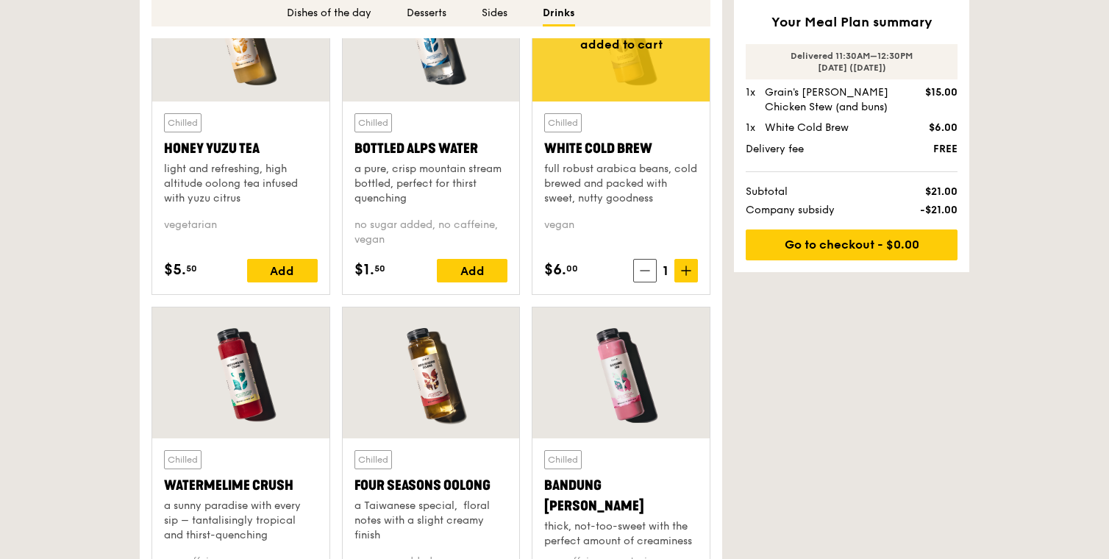
scroll to position [3633, 0]
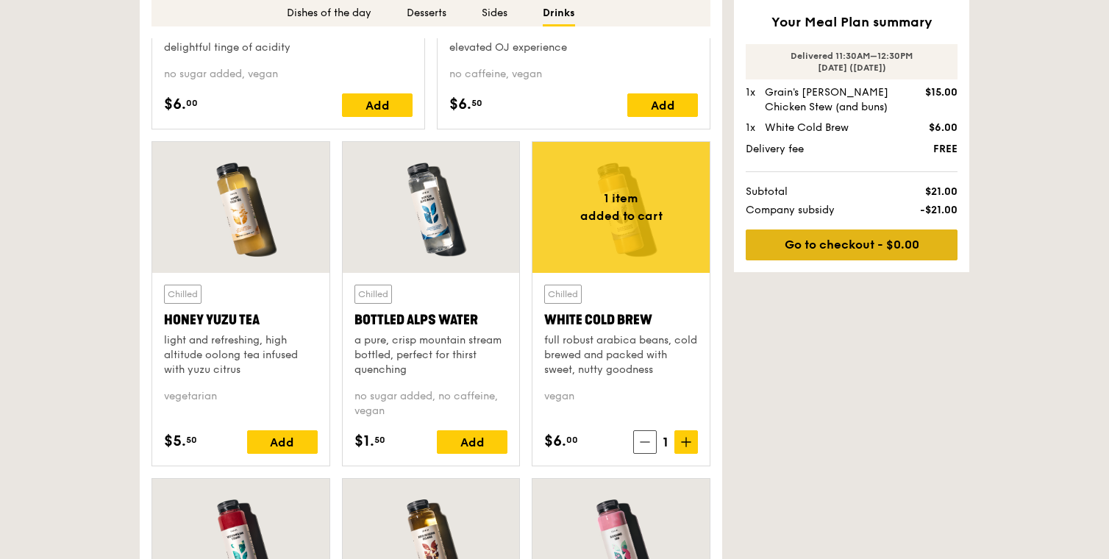
click at [838, 246] on link "Go to checkout - $0.00" at bounding box center [852, 245] width 212 height 31
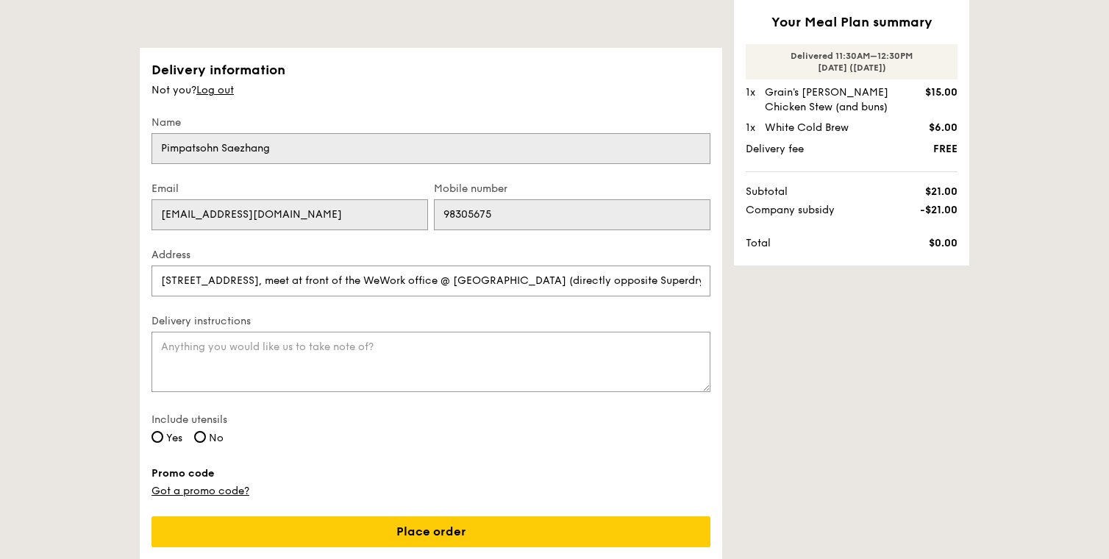
scroll to position [150, 0]
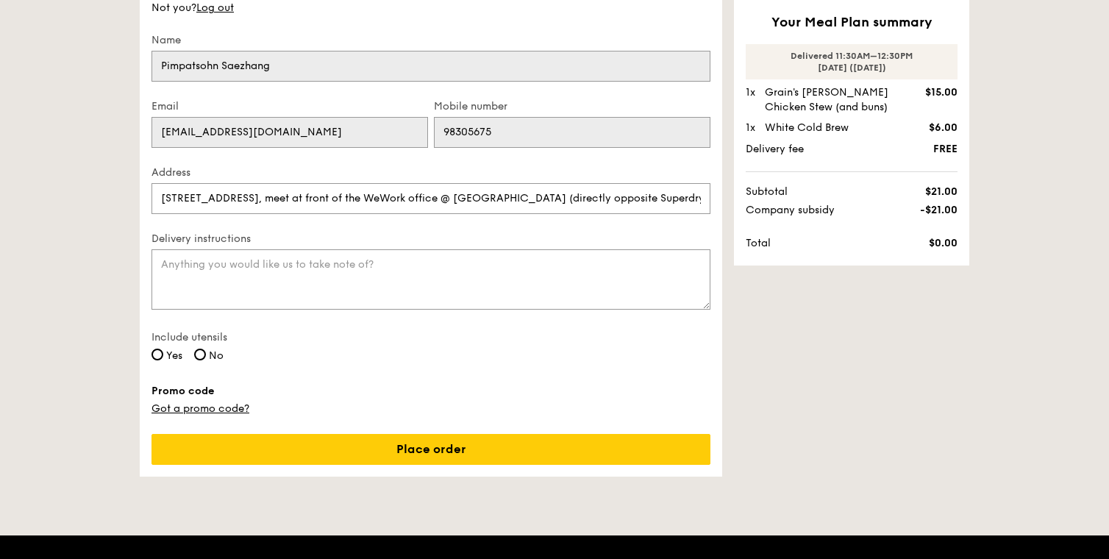
click at [206, 349] on label "No" at bounding box center [208, 356] width 29 height 15
click at [206, 349] on input "No" at bounding box center [200, 355] width 12 height 12
radio input "true"
click at [181, 358] on span "Yes" at bounding box center [174, 355] width 16 height 13
click at [163, 358] on input "Yes" at bounding box center [158, 355] width 12 height 12
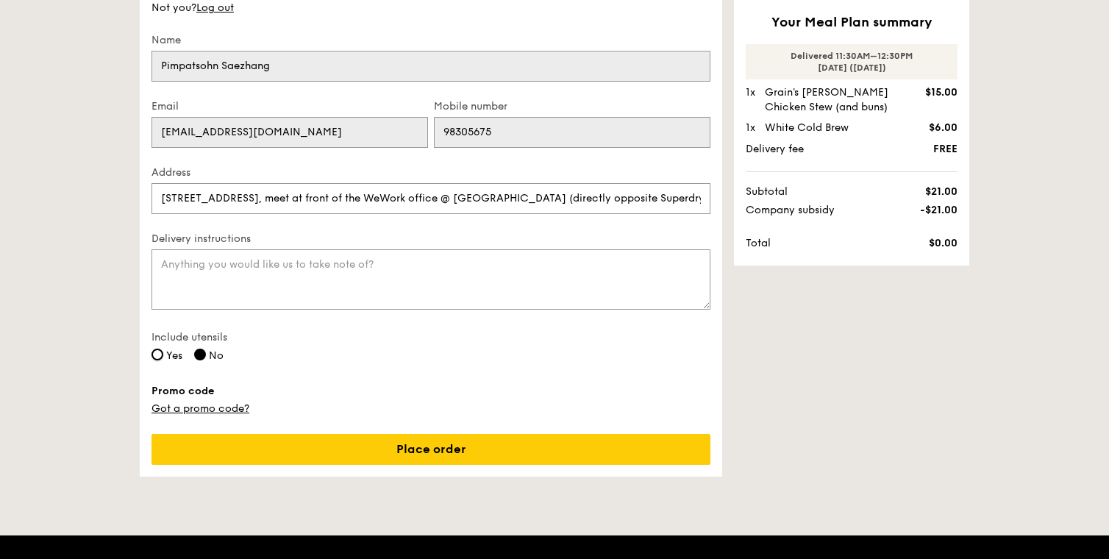
radio input "true"
click at [205, 358] on input "No" at bounding box center [200, 355] width 12 height 12
radio input "true"
click at [169, 352] on span "Yes" at bounding box center [174, 355] width 16 height 13
click at [163, 352] on input "Yes" at bounding box center [158, 355] width 12 height 12
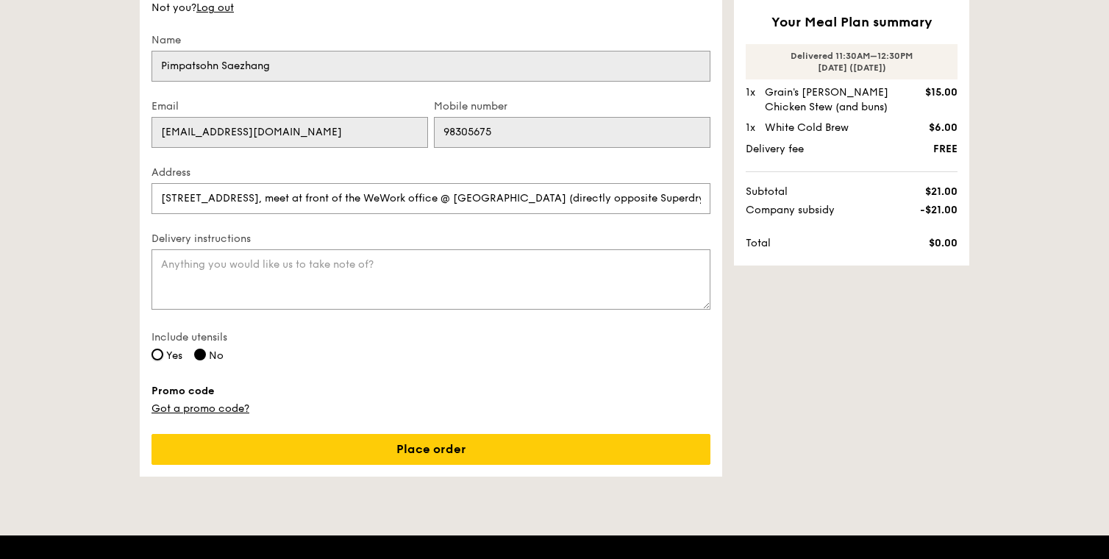
radio input "true"
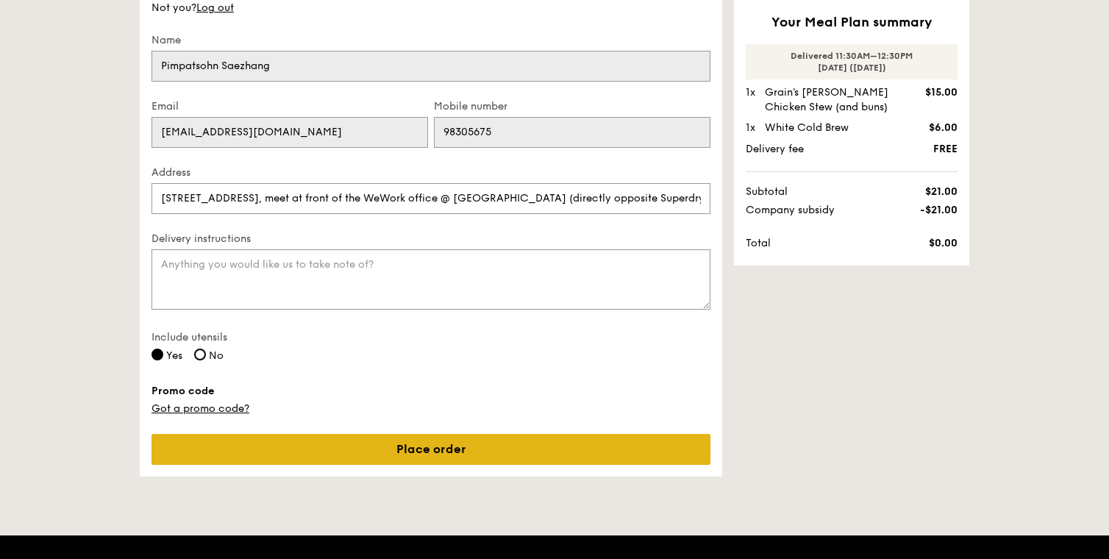
click at [239, 457] on link "Place order" at bounding box center [431, 449] width 559 height 31
